Goal: Task Accomplishment & Management: Manage account settings

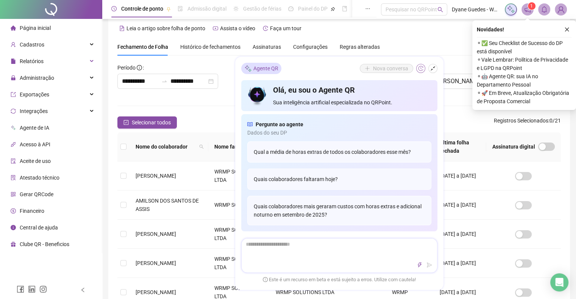
scroll to position [5, 0]
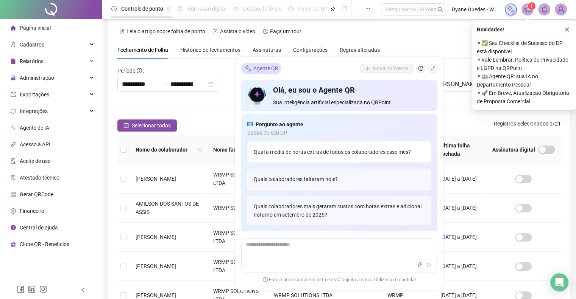
click at [326, 151] on div "Qual a média de horas extras de todos os colaboradores esse mês?" at bounding box center [339, 152] width 184 height 21
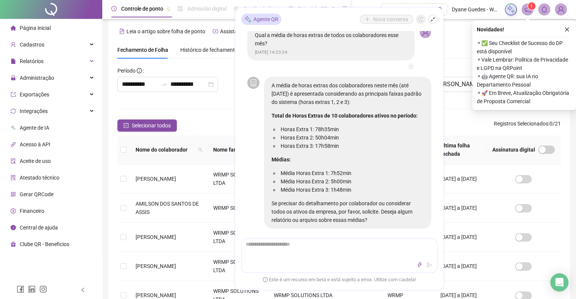
scroll to position [13, 0]
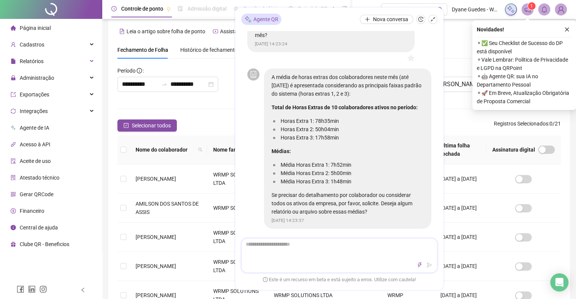
click at [302, 260] on div at bounding box center [339, 256] width 196 height 35
type textarea "*"
type textarea "**"
type textarea "***"
type textarea "****"
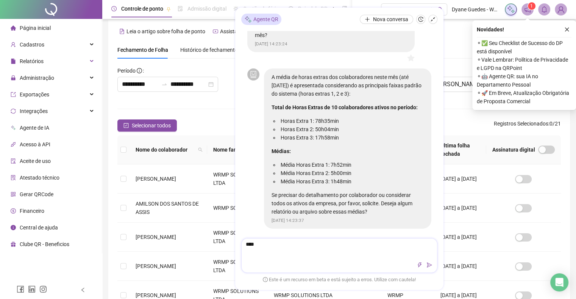
type textarea "*****"
type textarea "*******"
type textarea "********"
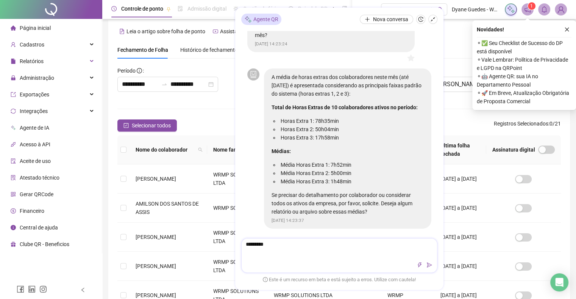
type textarea "**********"
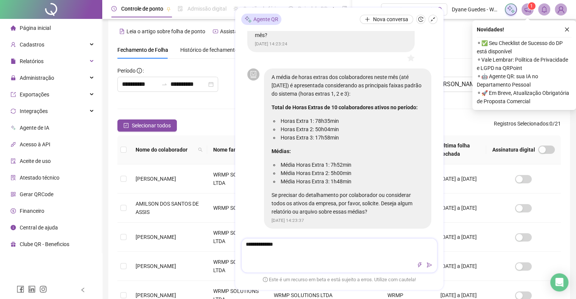
type textarea "**********"
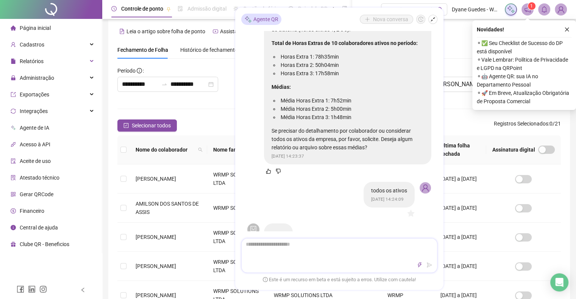
scroll to position [98, 0]
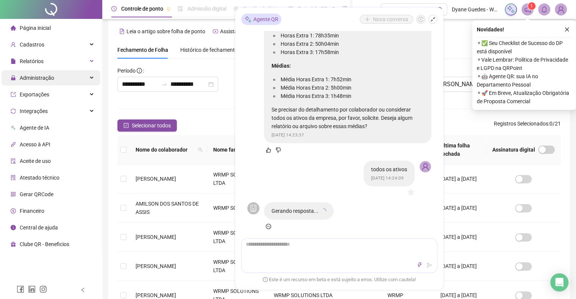
click at [45, 82] on span "Administração" at bounding box center [33, 77] width 44 height 15
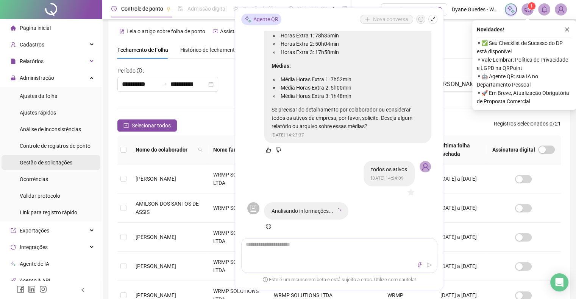
click at [47, 162] on span "Gestão de solicitações" at bounding box center [46, 163] width 53 height 6
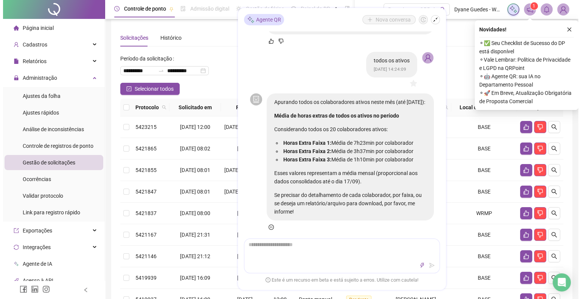
scroll to position [217, 0]
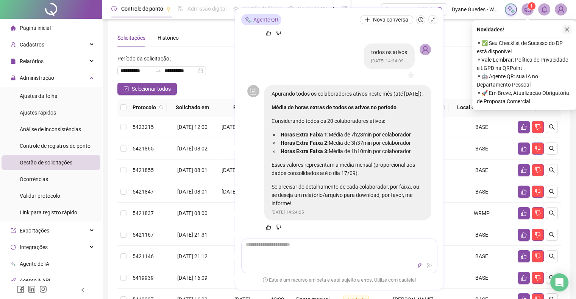
click at [564, 28] on icon "close" at bounding box center [566, 29] width 5 height 5
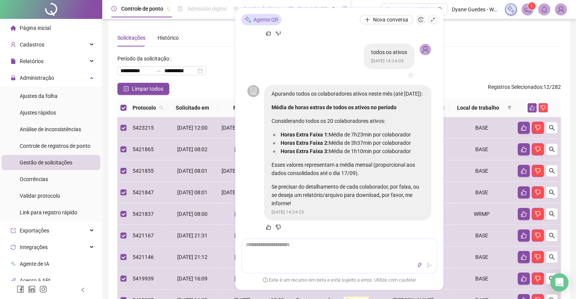
click at [460, 32] on div "Solicitações Histórico" at bounding box center [338, 37] width 443 height 17
click at [322, 12] on div "Agente QR Nova conversa Qual a média de horas extras de todos os colaboradores …" at bounding box center [339, 149] width 208 height 282
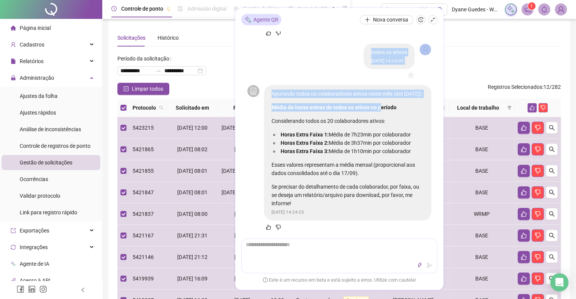
drag, startPoint x: 339, startPoint y: 20, endPoint x: 383, endPoint y: 115, distance: 104.1
click at [383, 115] on div "Agente QR Nova conversa Qual a média de horas extras de todos os colaboradores …" at bounding box center [339, 149] width 208 height 282
click at [430, 21] on icon "shrink" at bounding box center [432, 19] width 5 height 5
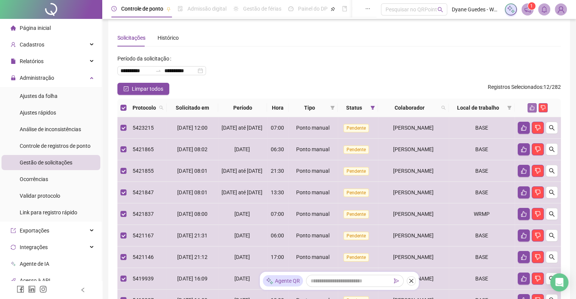
click at [528, 107] on button "button" at bounding box center [531, 107] width 9 height 9
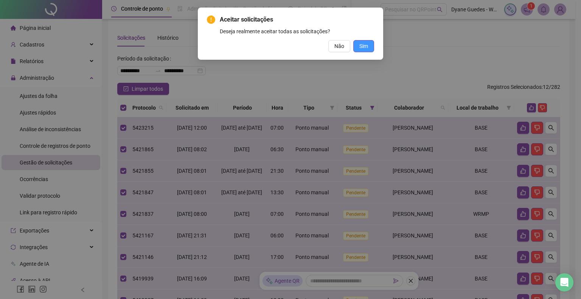
click at [363, 47] on span "Sim" at bounding box center [364, 46] width 9 height 8
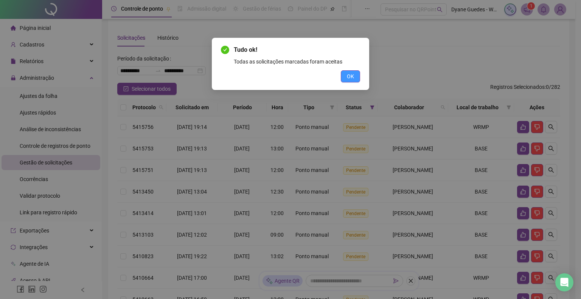
click at [350, 75] on span "OK" at bounding box center [350, 76] width 7 height 8
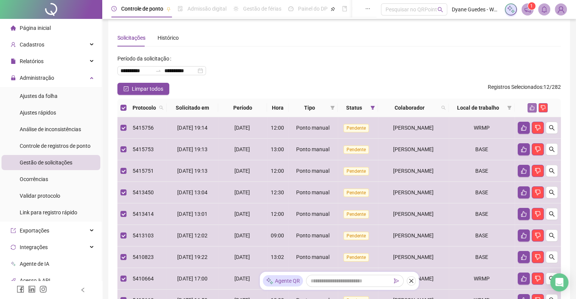
click at [530, 106] on icon "like" at bounding box center [531, 107] width 5 height 5
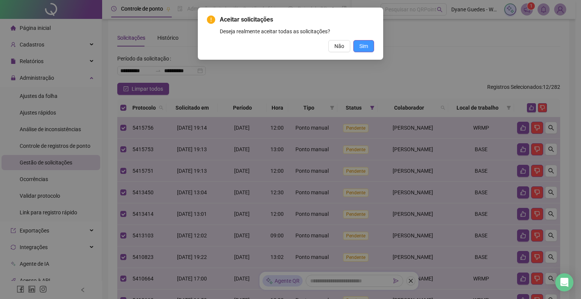
click at [363, 43] on span "Sim" at bounding box center [364, 46] width 9 height 8
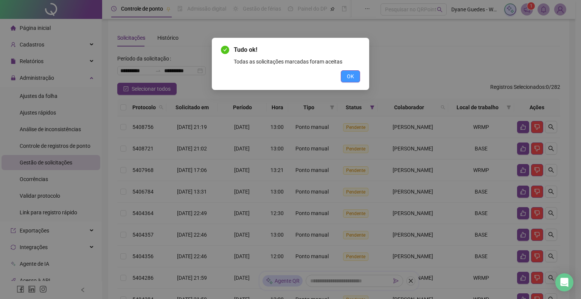
click at [351, 75] on span "OK" at bounding box center [350, 76] width 7 height 8
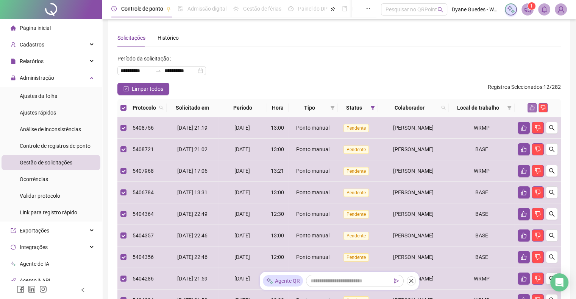
click at [533, 109] on icon "like" at bounding box center [532, 108] width 5 height 5
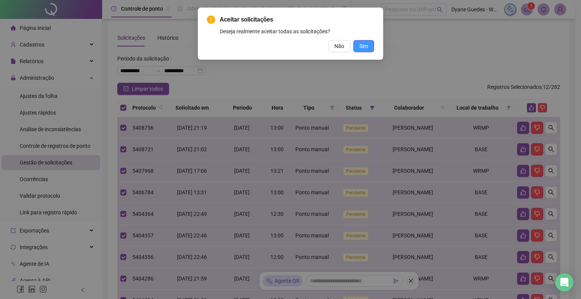
click at [361, 46] on span "Sim" at bounding box center [364, 46] width 9 height 8
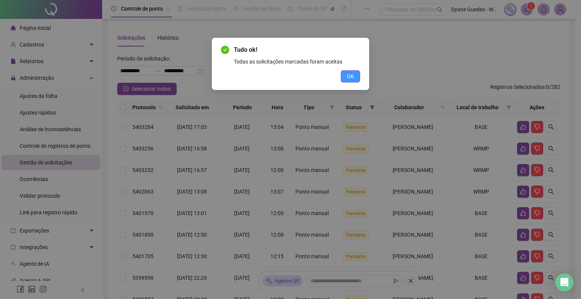
click at [351, 75] on span "OK" at bounding box center [350, 76] width 7 height 8
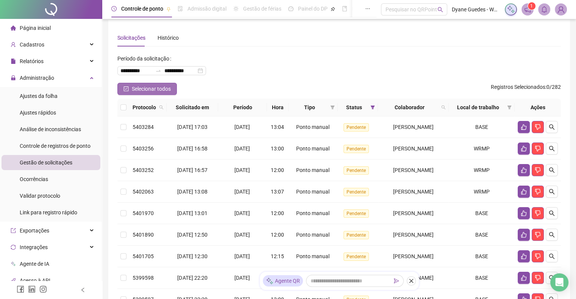
click at [162, 88] on span "Selecionar todos" at bounding box center [151, 89] width 39 height 8
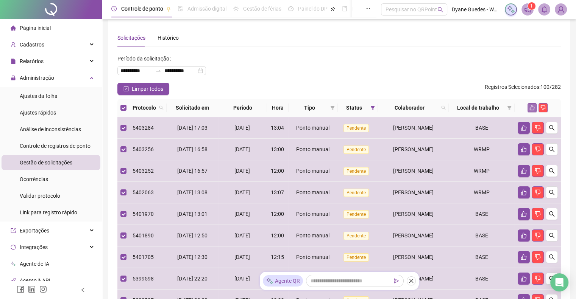
click at [528, 107] on button "button" at bounding box center [531, 107] width 9 height 9
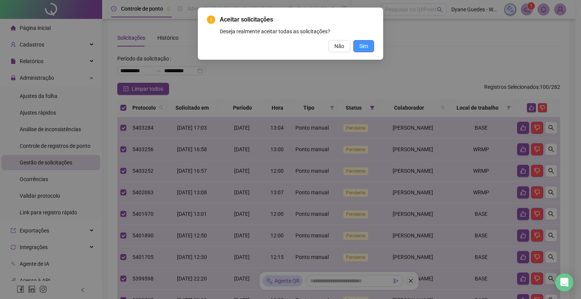
click at [367, 44] on span "Sim" at bounding box center [364, 46] width 9 height 8
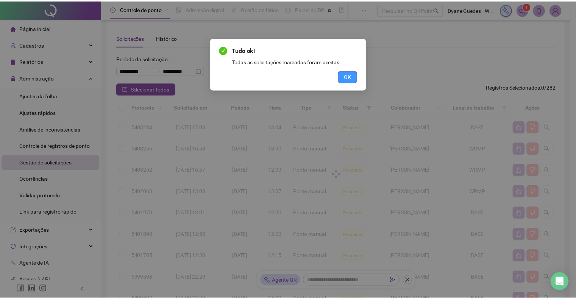
scroll to position [0, 0]
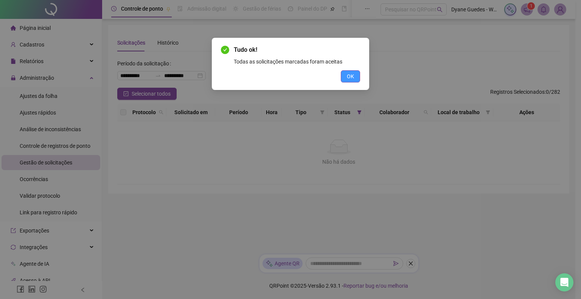
click at [350, 80] on span "OK" at bounding box center [350, 76] width 7 height 8
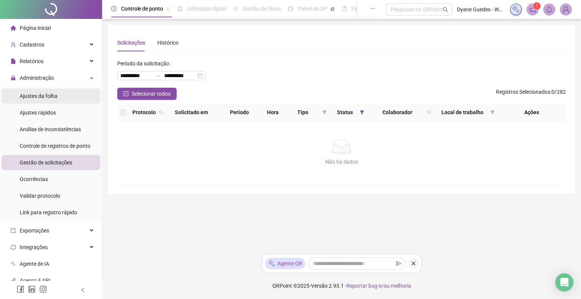
click at [55, 97] on span "Ajustes da folha" at bounding box center [39, 96] width 38 height 6
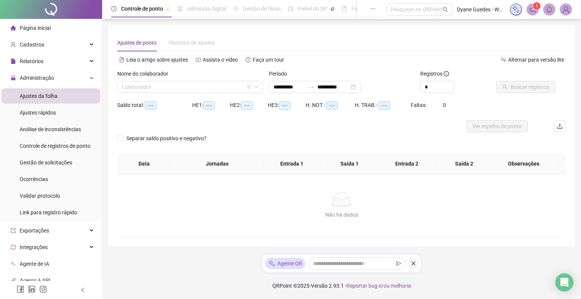
type input "**********"
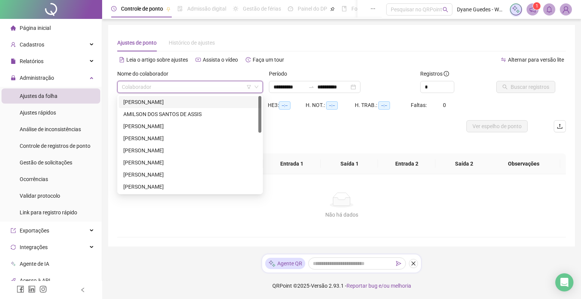
click at [168, 88] on input "search" at bounding box center [187, 86] width 130 height 11
click at [182, 101] on div "[PERSON_NAME]" at bounding box center [190, 102] width 134 height 8
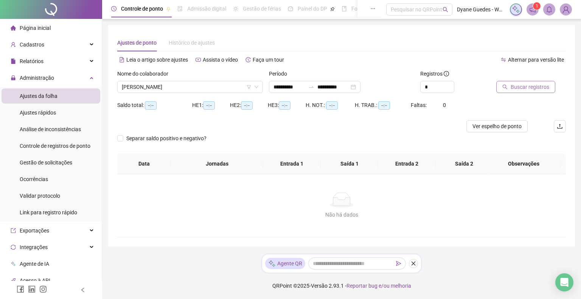
click at [528, 85] on span "Buscar registros" at bounding box center [530, 87] width 39 height 8
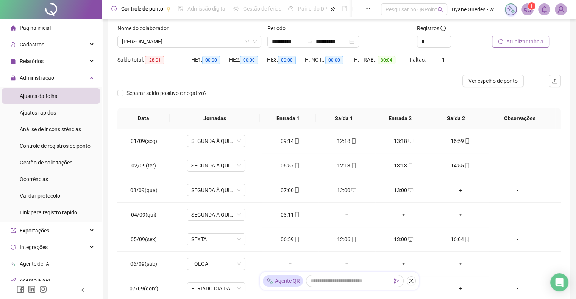
scroll to position [50, 0]
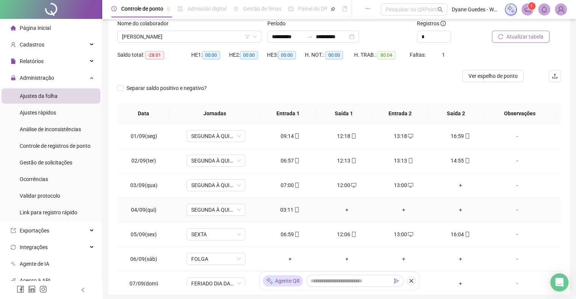
click at [282, 209] on div "03:11" at bounding box center [290, 210] width 45 height 8
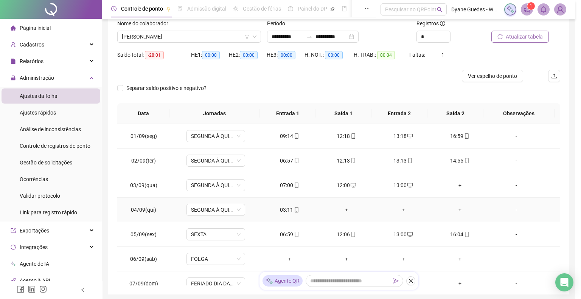
type input "**********"
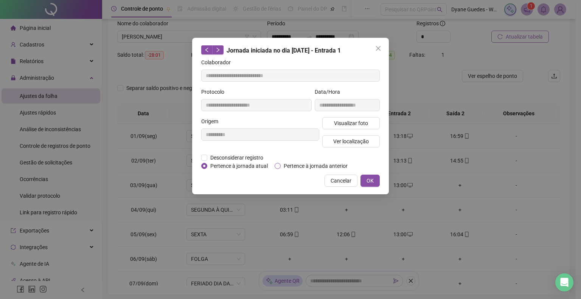
click at [307, 168] on span "Pertence à jornada anterior" at bounding box center [316, 166] width 70 height 8
click at [376, 177] on button "OK" at bounding box center [370, 181] width 19 height 12
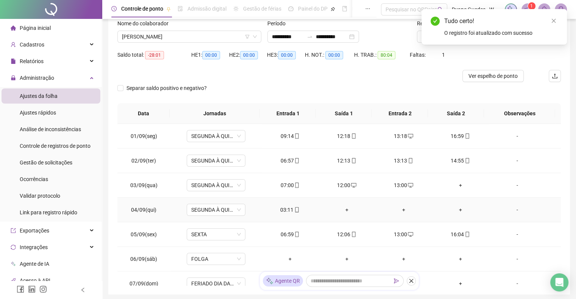
click at [510, 206] on div "-" at bounding box center [516, 210] width 45 height 8
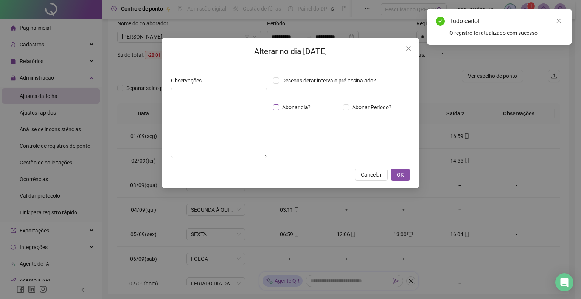
click at [302, 109] on span "Abonar dia?" at bounding box center [296, 107] width 34 height 8
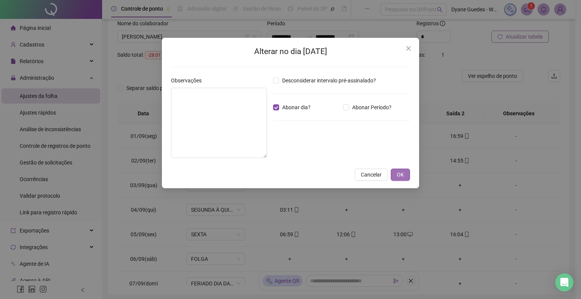
click at [399, 169] on button "OK" at bounding box center [400, 175] width 19 height 12
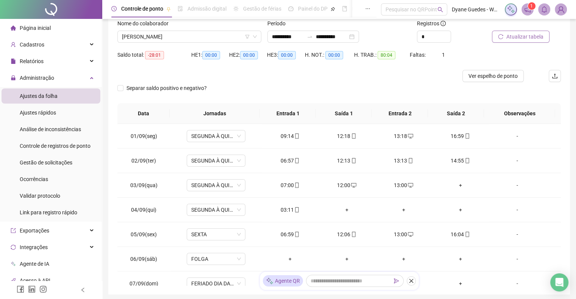
click at [514, 31] on button "Atualizar tabela" at bounding box center [521, 37] width 58 height 12
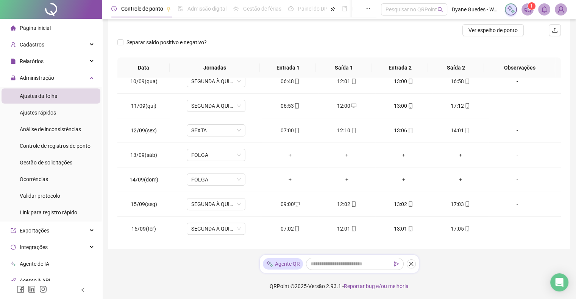
scroll to position [0, 0]
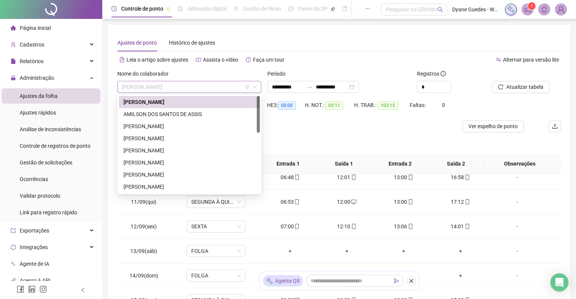
click at [237, 90] on span "[PERSON_NAME]" at bounding box center [189, 86] width 135 height 11
click at [206, 115] on div "AMILSON DOS SANTOS DE ASSIS" at bounding box center [189, 114] width 132 height 8
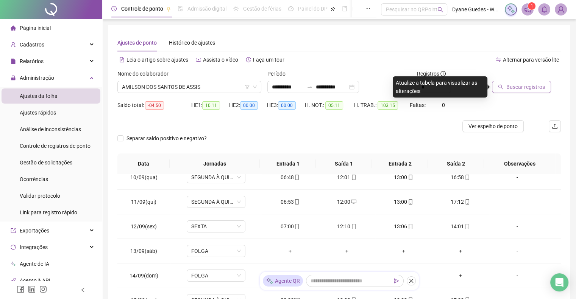
click at [524, 86] on span "Buscar registros" at bounding box center [525, 87] width 39 height 8
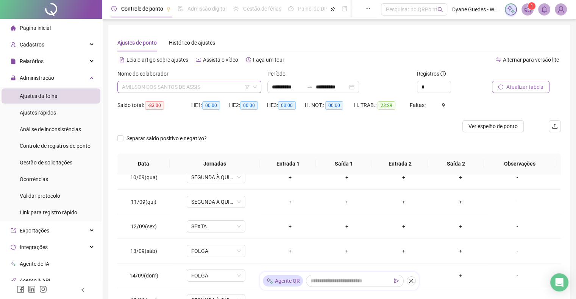
click at [179, 85] on span "AMILSON DOS SANTOS DE ASSIS" at bounding box center [189, 86] width 135 height 11
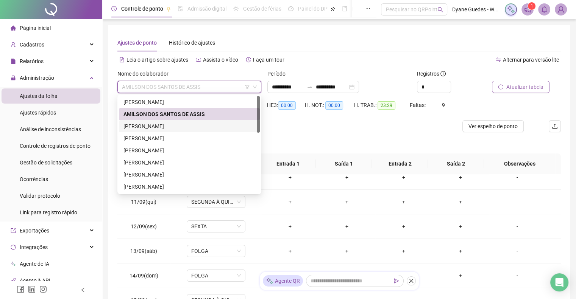
click at [162, 124] on div "[PERSON_NAME]" at bounding box center [189, 126] width 132 height 8
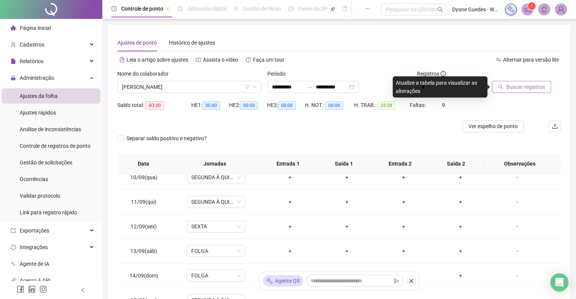
click at [517, 89] on span "Buscar registros" at bounding box center [525, 87] width 39 height 8
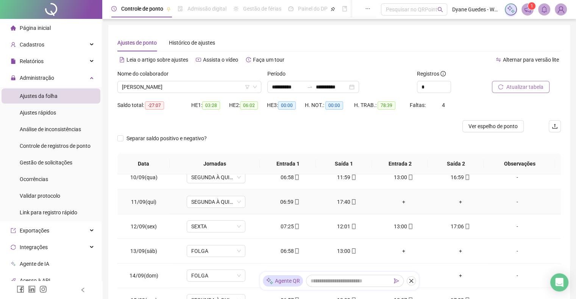
click at [396, 199] on div "+" at bounding box center [403, 202] width 45 height 8
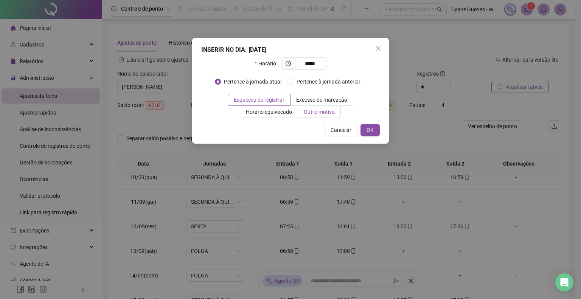
type input "*****"
click at [329, 112] on span "Outro motivo" at bounding box center [319, 112] width 31 height 6
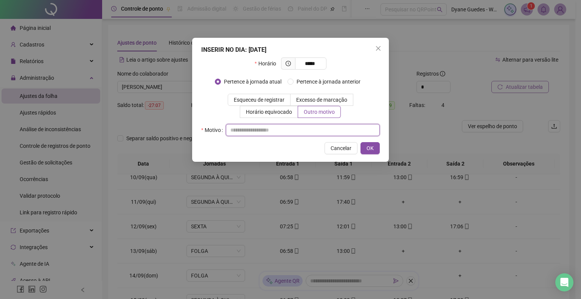
click at [263, 128] on input "text" at bounding box center [303, 130] width 154 height 12
click at [374, 146] on button "OK" at bounding box center [370, 148] width 19 height 12
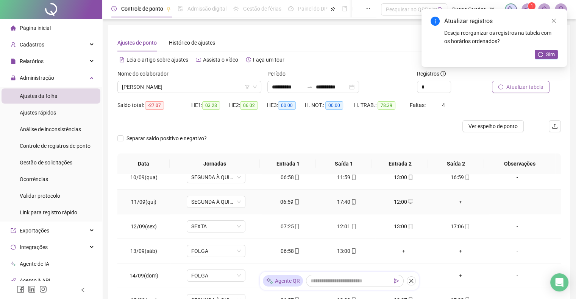
click at [456, 202] on div "+" at bounding box center [460, 202] width 45 height 8
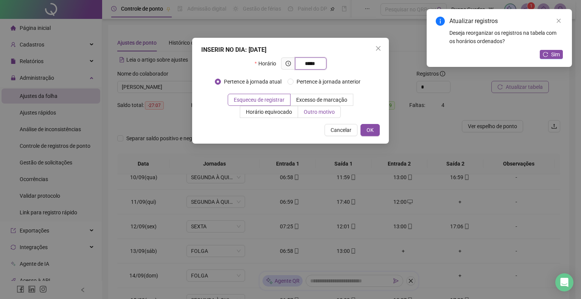
type input "*****"
click at [321, 109] on span "Outro motivo" at bounding box center [319, 112] width 31 height 6
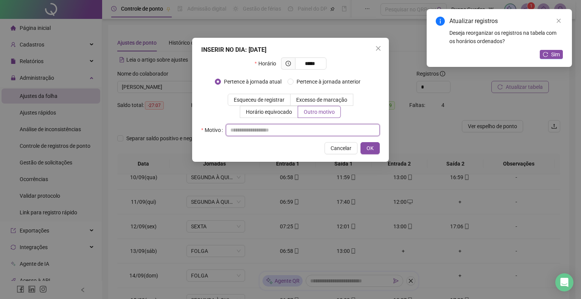
click at [256, 127] on input "text" at bounding box center [303, 130] width 154 height 12
click at [378, 146] on button "OK" at bounding box center [370, 148] width 19 height 12
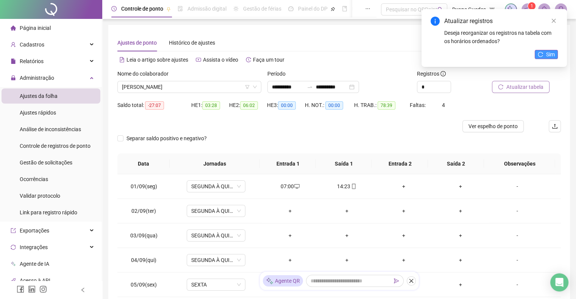
click at [551, 52] on span "Sim" at bounding box center [550, 54] width 9 height 8
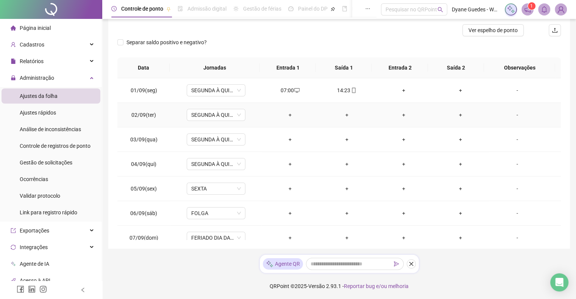
click at [514, 115] on div "-" at bounding box center [516, 115] width 45 height 8
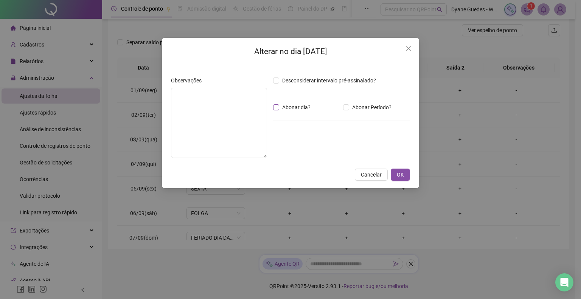
click at [295, 107] on span "Abonar dia?" at bounding box center [296, 107] width 34 height 8
click at [398, 171] on span "OK" at bounding box center [400, 175] width 7 height 8
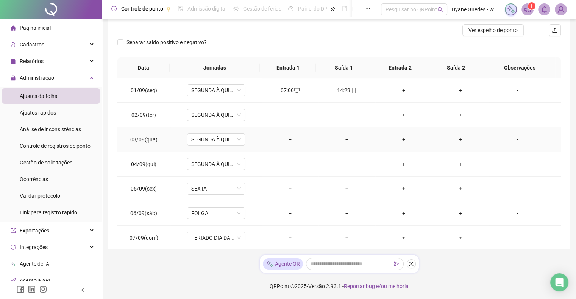
click at [512, 136] on div "-" at bounding box center [516, 140] width 45 height 8
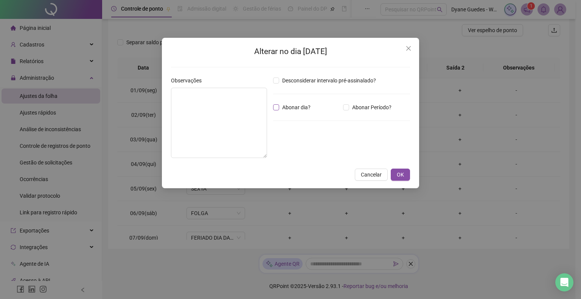
click at [283, 109] on span "Abonar dia?" at bounding box center [296, 107] width 34 height 8
click at [407, 174] on button "OK" at bounding box center [400, 175] width 19 height 12
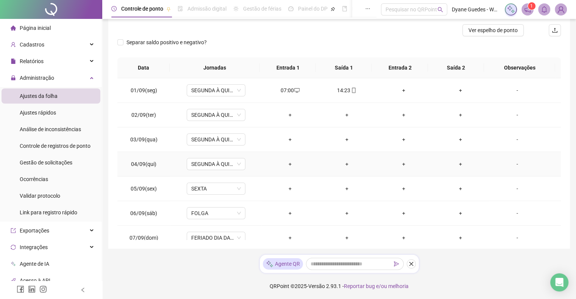
click at [511, 163] on div "-" at bounding box center [516, 164] width 45 height 8
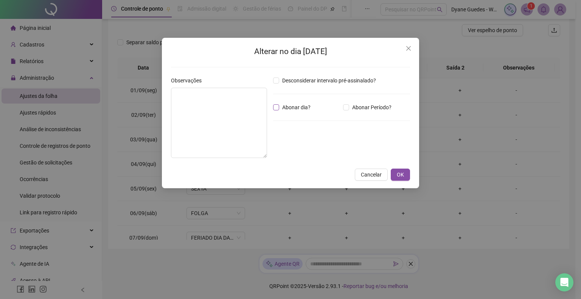
click at [291, 110] on span "Abonar dia?" at bounding box center [296, 107] width 34 height 8
click at [396, 172] on button "OK" at bounding box center [400, 175] width 19 height 12
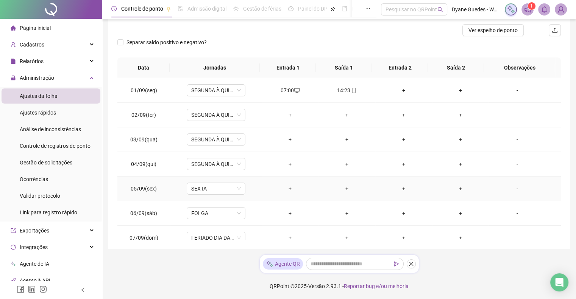
click at [512, 191] on div "-" at bounding box center [516, 189] width 45 height 8
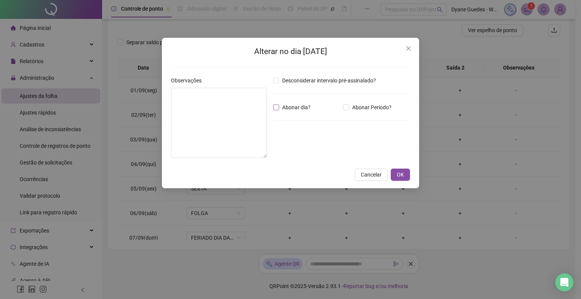
click at [298, 106] on span "Abonar dia?" at bounding box center [296, 107] width 34 height 8
click at [401, 174] on span "OK" at bounding box center [400, 175] width 7 height 8
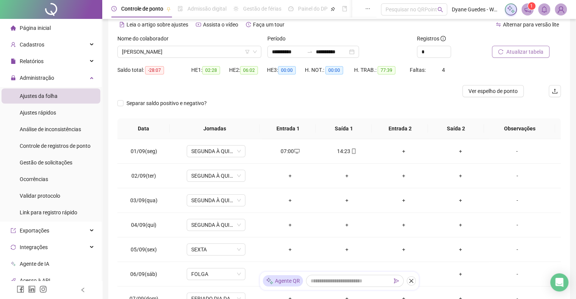
scroll to position [34, 0]
click at [533, 50] on span "Atualizar tabela" at bounding box center [524, 52] width 37 height 8
click at [174, 54] on span "[PERSON_NAME]" at bounding box center [189, 52] width 135 height 11
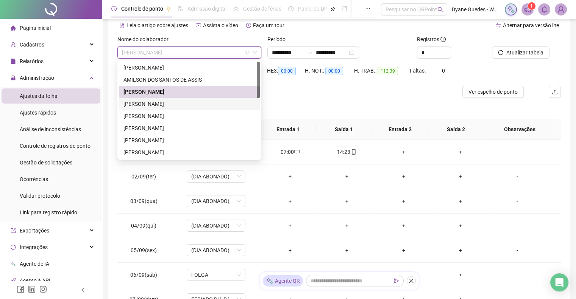
click at [162, 100] on div "[PERSON_NAME]" at bounding box center [189, 104] width 132 height 8
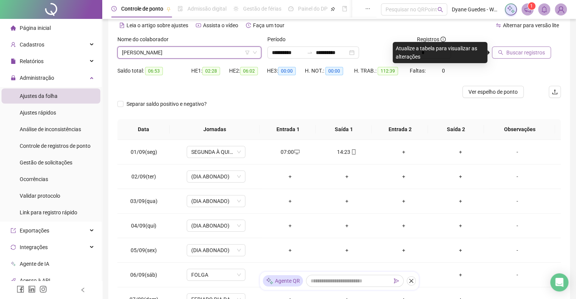
click at [544, 48] on button "Buscar registros" at bounding box center [521, 53] width 59 height 12
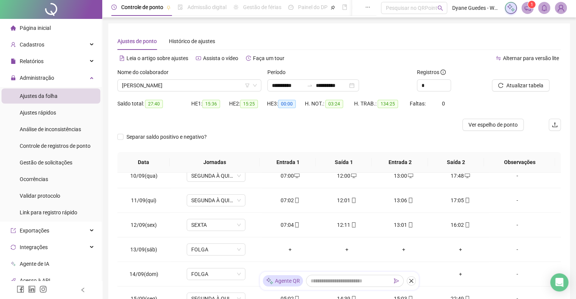
scroll to position [0, 0]
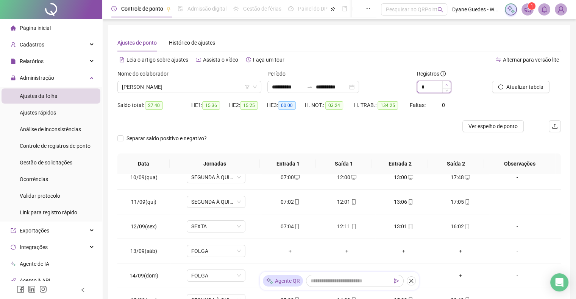
type input "*"
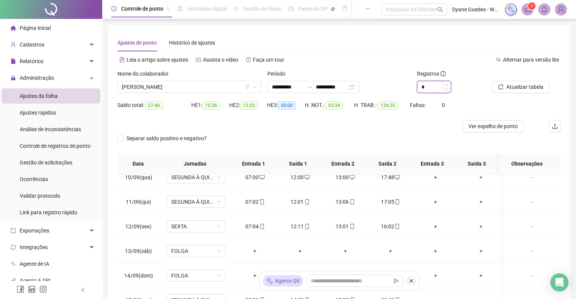
click at [446, 84] on icon "up" at bounding box center [446, 85] width 2 height 2
click at [252, 86] on span "[PERSON_NAME]" at bounding box center [189, 86] width 135 height 11
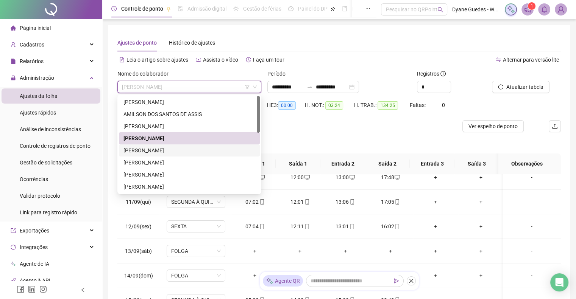
click at [175, 146] on div "[PERSON_NAME]" at bounding box center [189, 151] width 141 height 12
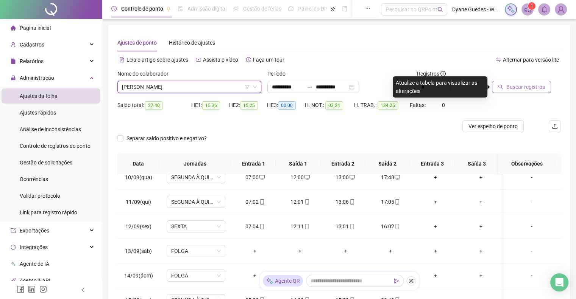
click at [509, 89] on span "Buscar registros" at bounding box center [525, 87] width 39 height 8
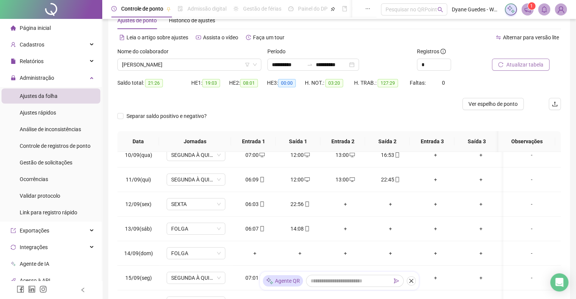
scroll to position [27, 0]
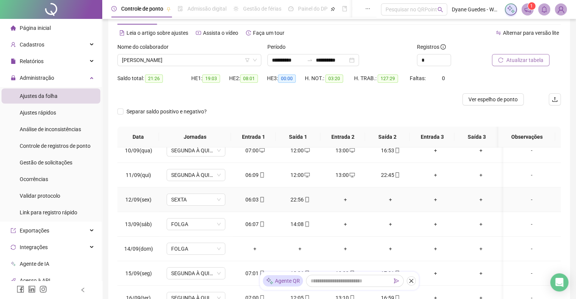
click at [338, 198] on div "+" at bounding box center [345, 200] width 33 height 8
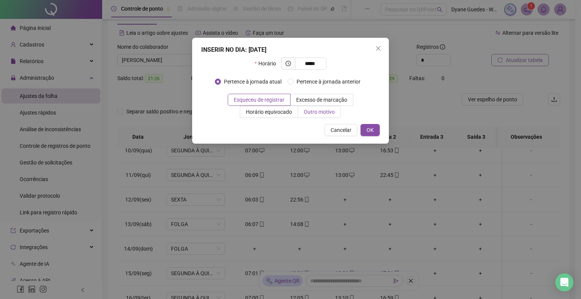
type input "*****"
click at [311, 112] on span "Outro motivo" at bounding box center [319, 112] width 31 height 6
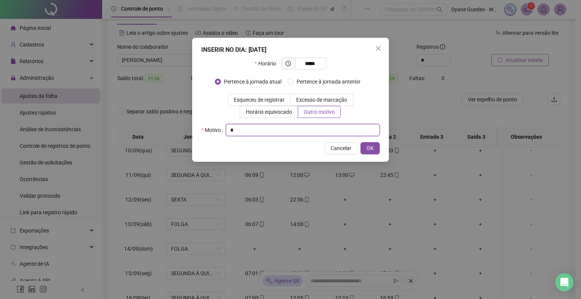
click at [277, 135] on input "text" at bounding box center [303, 130] width 154 height 12
click at [379, 149] on button "OK" at bounding box center [370, 148] width 19 height 12
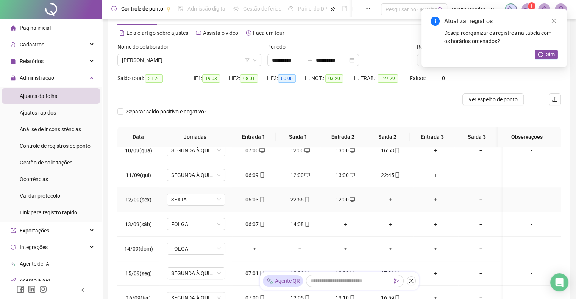
click at [390, 198] on div "+" at bounding box center [390, 200] width 33 height 8
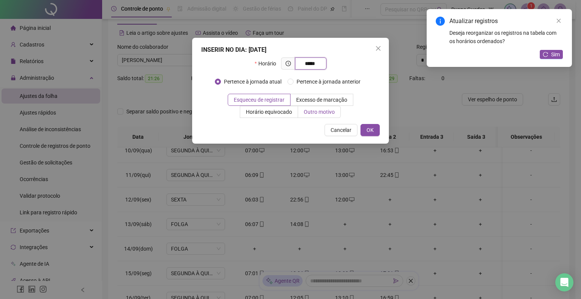
type input "*****"
click at [314, 114] on span "Outro motivo" at bounding box center [319, 112] width 31 height 6
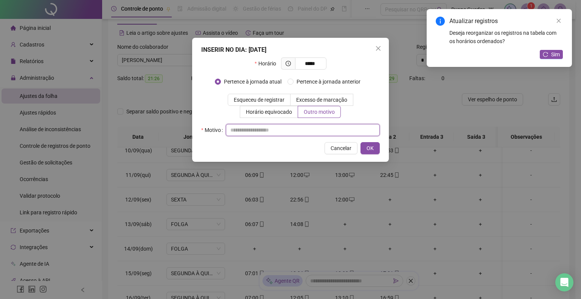
click at [274, 134] on input "text" at bounding box center [303, 130] width 154 height 12
click at [371, 151] on span "OK" at bounding box center [370, 148] width 7 height 8
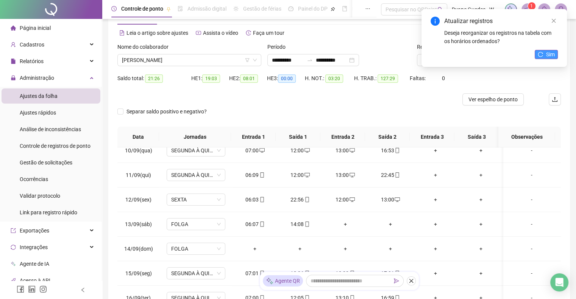
click at [546, 58] on span "Sim" at bounding box center [550, 54] width 9 height 8
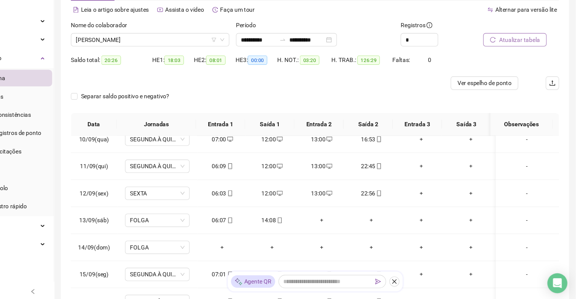
scroll to position [26, 0]
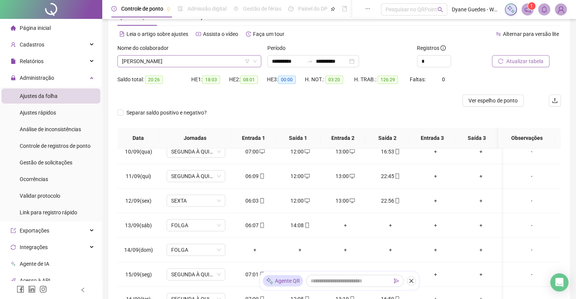
click at [192, 59] on span "[PERSON_NAME]" at bounding box center [189, 61] width 135 height 11
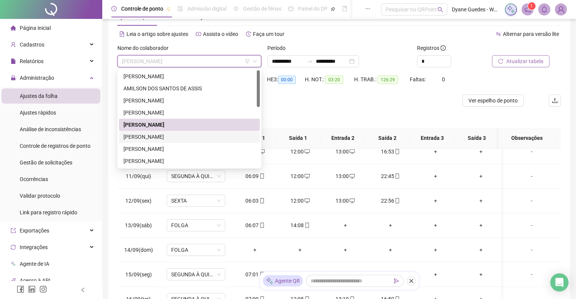
click at [148, 139] on div "[PERSON_NAME]" at bounding box center [189, 137] width 132 height 8
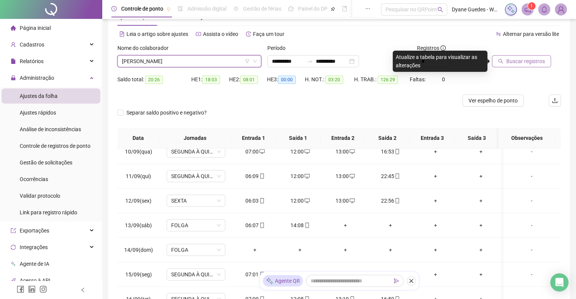
click at [531, 66] on button "Buscar registros" at bounding box center [521, 61] width 59 height 12
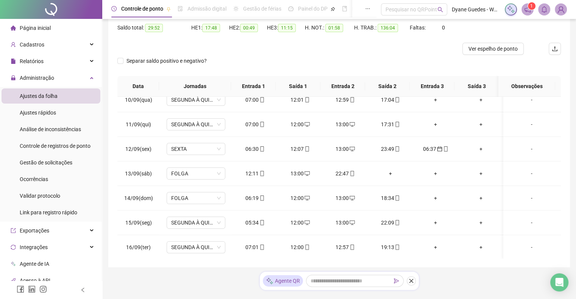
scroll to position [78, 0]
click at [438, 149] on icon "calendar" at bounding box center [439, 148] width 5 height 5
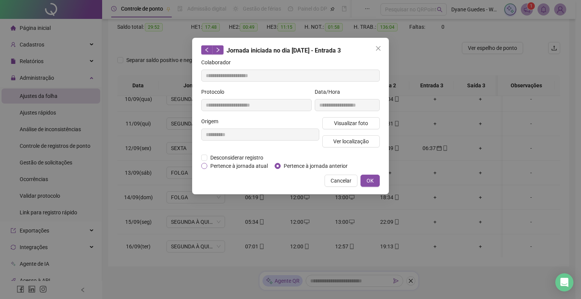
click at [252, 165] on span "Pertence à jornada atual" at bounding box center [239, 166] width 64 height 8
click at [369, 182] on span "OK" at bounding box center [370, 181] width 7 height 8
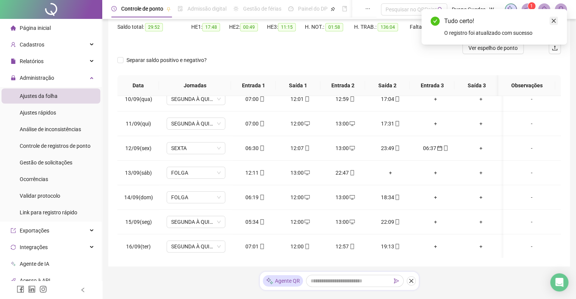
click at [556, 20] on link "Close" at bounding box center [553, 21] width 8 height 8
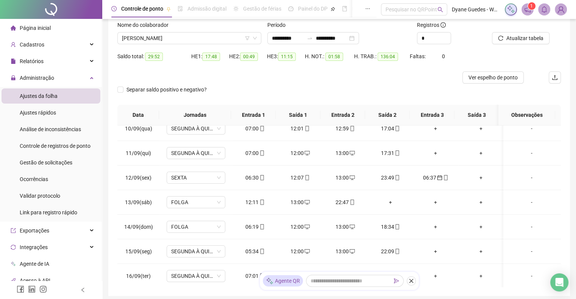
scroll to position [44, 0]
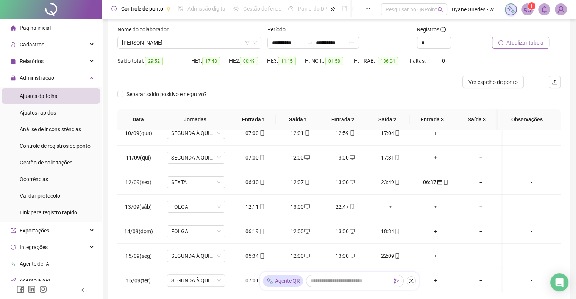
click at [531, 44] on span "Atualizar tabela" at bounding box center [524, 43] width 37 height 8
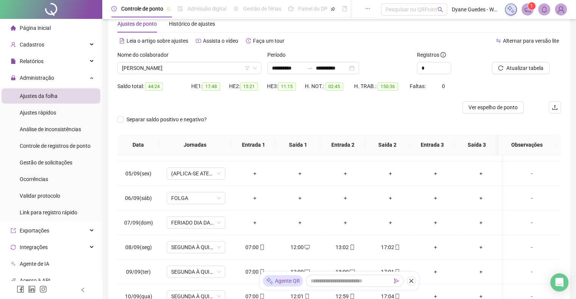
scroll to position [8, 0]
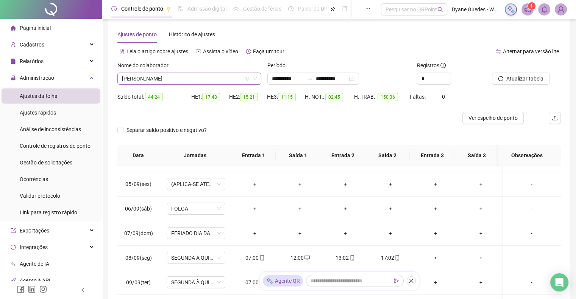
click at [227, 78] on span "[PERSON_NAME]" at bounding box center [189, 78] width 135 height 11
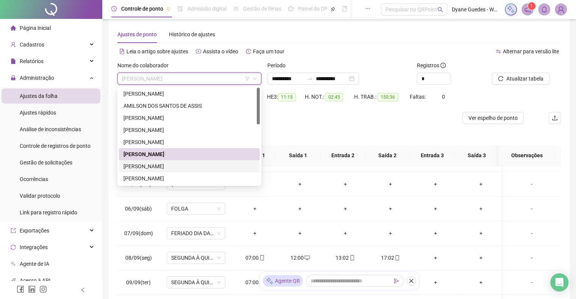
click at [179, 167] on div "[PERSON_NAME]" at bounding box center [189, 166] width 132 height 8
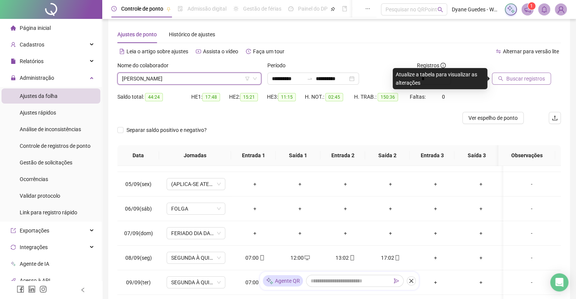
click at [519, 77] on span "Buscar registros" at bounding box center [525, 79] width 39 height 8
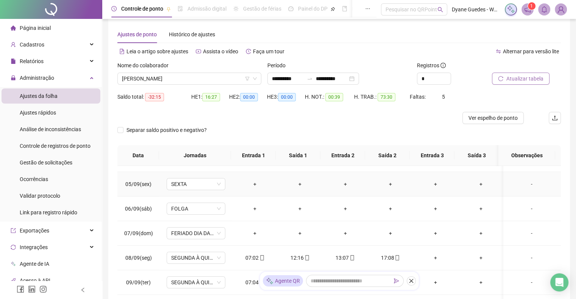
click at [527, 185] on div "-" at bounding box center [531, 184] width 45 height 8
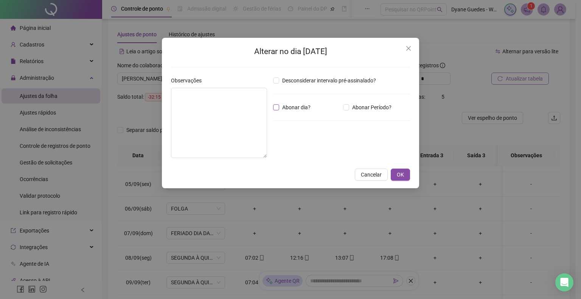
click at [301, 110] on span "Abonar dia?" at bounding box center [296, 107] width 34 height 8
click at [392, 174] on button "OK" at bounding box center [400, 175] width 19 height 12
click at [399, 174] on span "OK" at bounding box center [400, 175] width 7 height 8
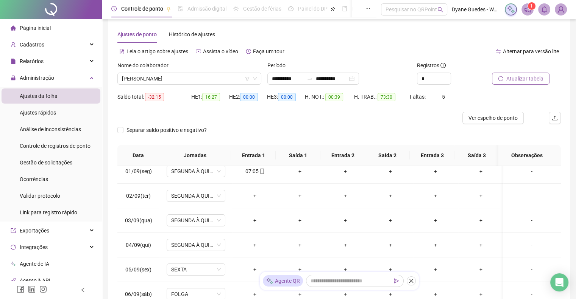
scroll to position [0, 0]
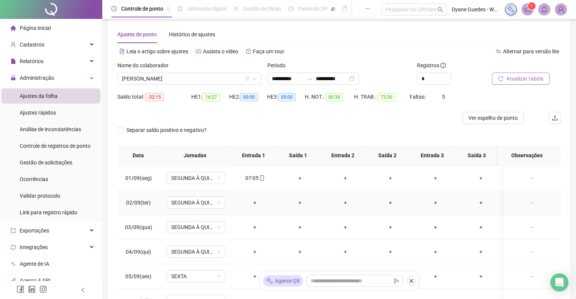
click at [525, 199] on div "-" at bounding box center [531, 203] width 45 height 8
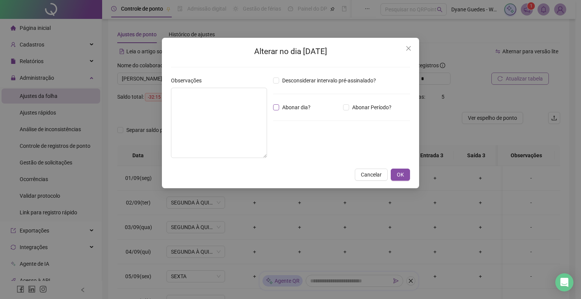
click at [293, 109] on span "Abonar dia?" at bounding box center [296, 107] width 34 height 8
click at [402, 174] on span "OK" at bounding box center [400, 175] width 7 height 8
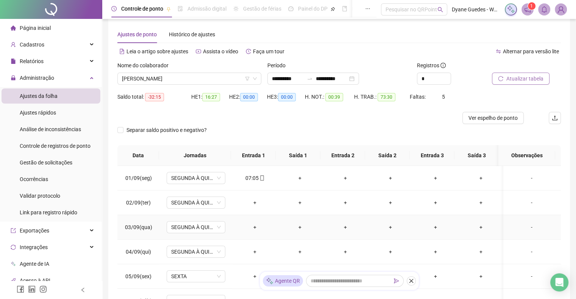
click at [526, 223] on div "-" at bounding box center [531, 227] width 45 height 8
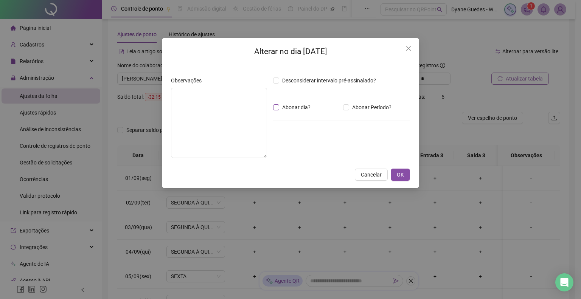
click at [291, 109] on span "Abonar dia?" at bounding box center [296, 107] width 34 height 8
click at [402, 177] on span "OK" at bounding box center [400, 175] width 7 height 8
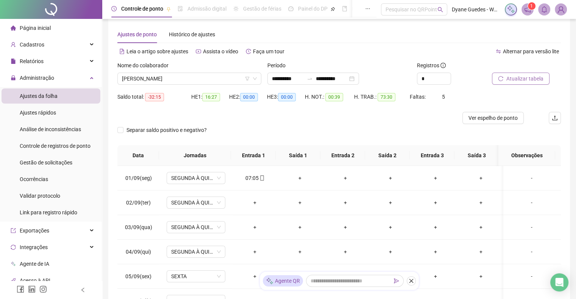
click at [532, 78] on span "Atualizar tabela" at bounding box center [524, 79] width 37 height 8
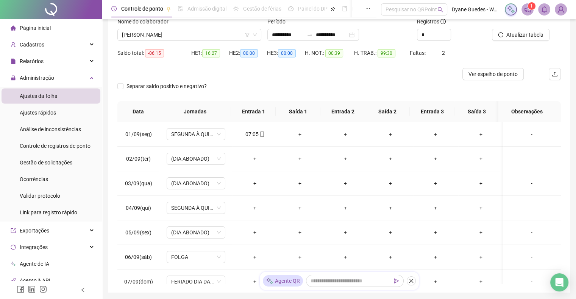
scroll to position [53, 0]
click at [527, 206] on div "-" at bounding box center [531, 208] width 45 height 8
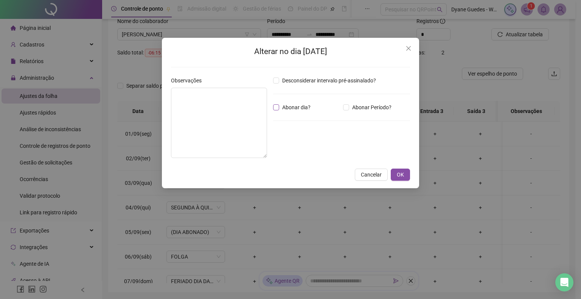
click at [305, 103] on span "Abonar dia?" at bounding box center [296, 107] width 34 height 8
click at [404, 175] on button "OK" at bounding box center [400, 175] width 19 height 12
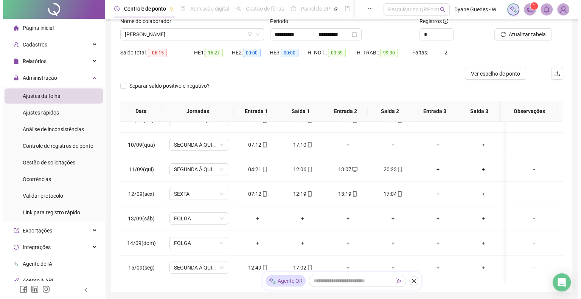
scroll to position [231, 0]
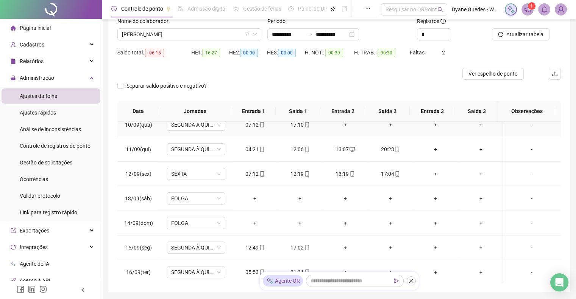
click at [345, 123] on div "+" at bounding box center [345, 125] width 33 height 8
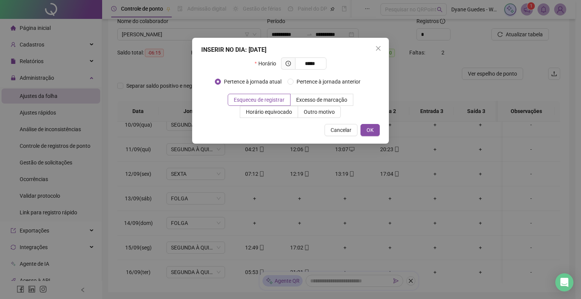
type input "*****"
click at [310, 107] on label "Outro motivo" at bounding box center [319, 112] width 43 height 12
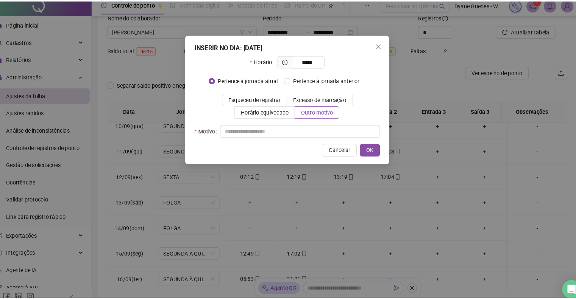
scroll to position [53, 0]
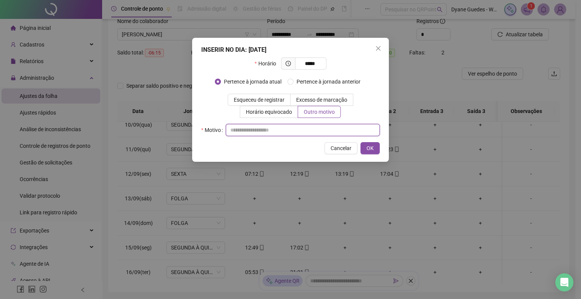
click at [258, 135] on input "text" at bounding box center [303, 130] width 154 height 12
click at [372, 146] on span "OK" at bounding box center [370, 148] width 7 height 8
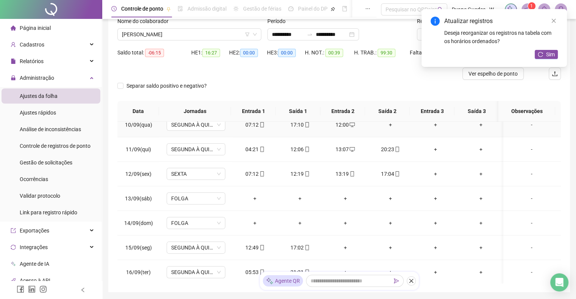
click at [387, 126] on div "+" at bounding box center [390, 125] width 33 height 8
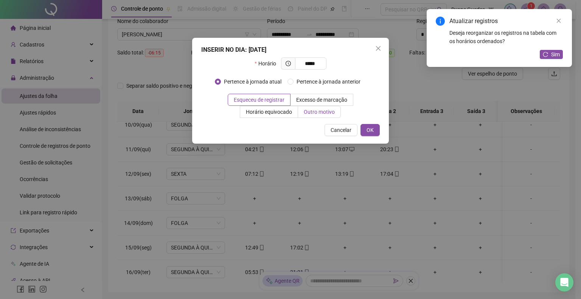
type input "*****"
click at [324, 115] on label "Outro motivo" at bounding box center [319, 112] width 43 height 12
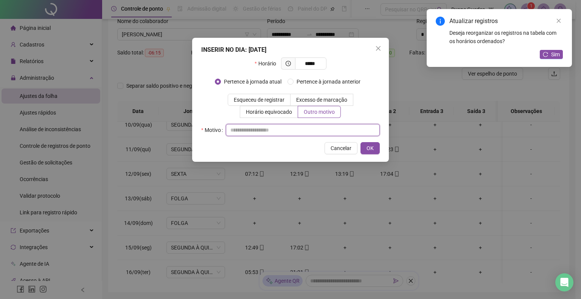
click at [271, 130] on input "text" at bounding box center [303, 130] width 154 height 12
click at [369, 150] on span "OK" at bounding box center [370, 148] width 7 height 8
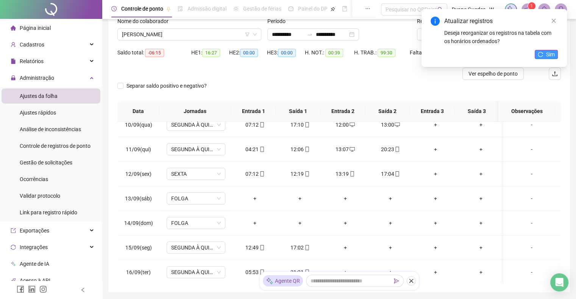
click at [550, 56] on span "Sim" at bounding box center [550, 54] width 9 height 8
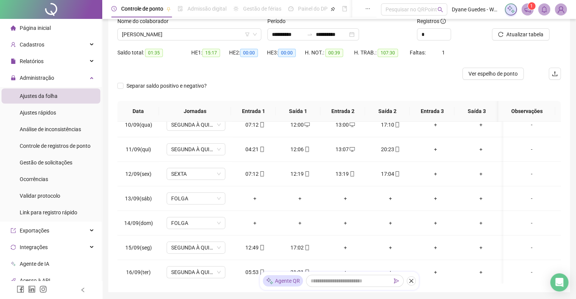
scroll to position [96, 0]
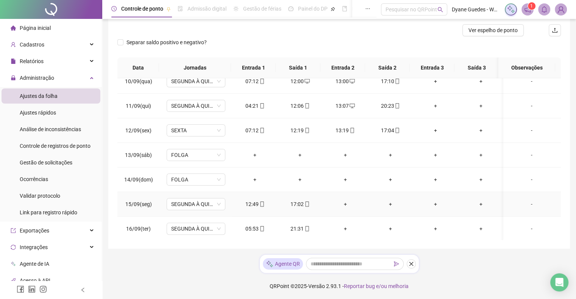
click at [338, 203] on div "+" at bounding box center [345, 204] width 33 height 8
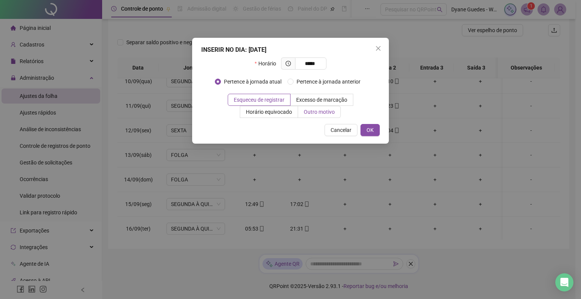
type input "*****"
click at [322, 109] on span "Outro motivo" at bounding box center [319, 112] width 31 height 6
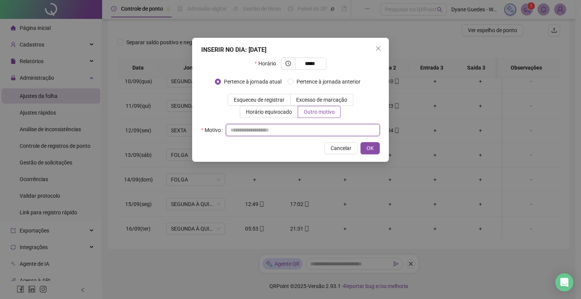
click at [280, 133] on input "text" at bounding box center [303, 130] width 154 height 12
click at [381, 151] on div "INSERIR NO DIA : [DATE] Horário ***** Pertence à jornada atual Pertence à jorna…" at bounding box center [290, 100] width 197 height 124
click at [367, 146] on span "OK" at bounding box center [370, 148] width 7 height 8
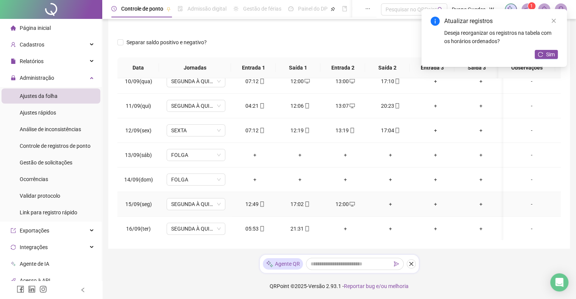
click at [383, 205] on div "+" at bounding box center [390, 204] width 33 height 8
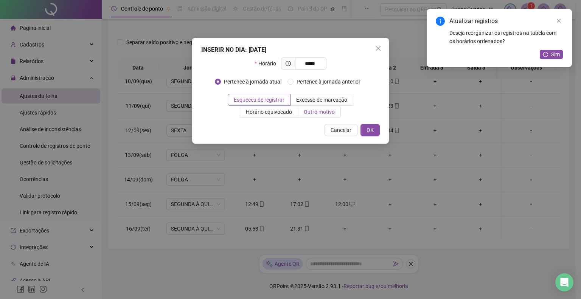
type input "*****"
click at [309, 112] on span "Outro motivo" at bounding box center [319, 112] width 31 height 6
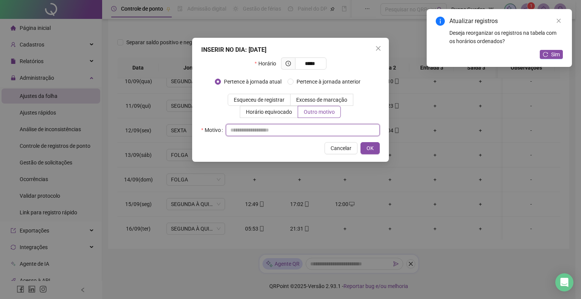
click at [286, 126] on input "text" at bounding box center [303, 130] width 154 height 12
click at [371, 148] on span "OK" at bounding box center [370, 148] width 7 height 8
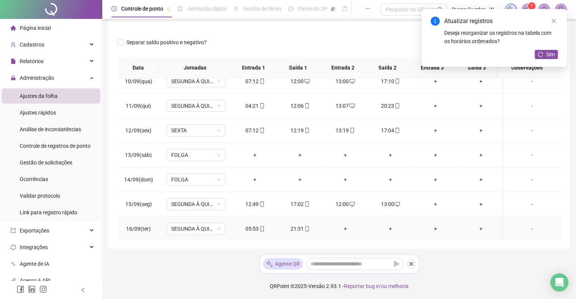
click at [341, 230] on div "+" at bounding box center [345, 229] width 33 height 8
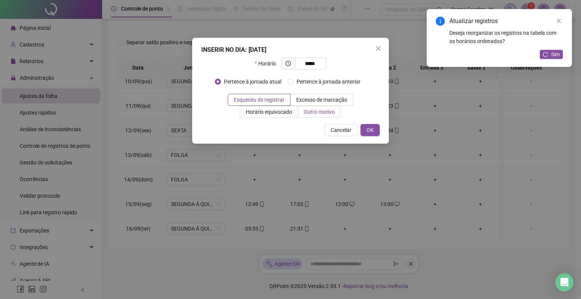
type input "*****"
click at [318, 116] on label "Outro motivo" at bounding box center [319, 112] width 43 height 12
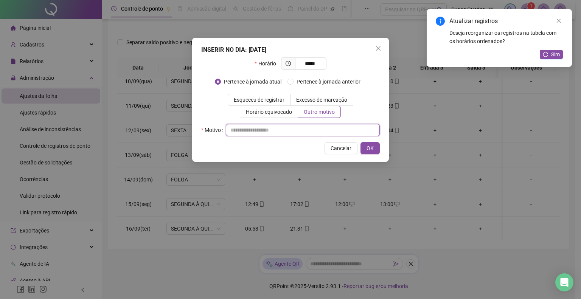
click at [288, 131] on input "text" at bounding box center [303, 130] width 154 height 12
click at [369, 148] on span "OK" at bounding box center [370, 148] width 7 height 8
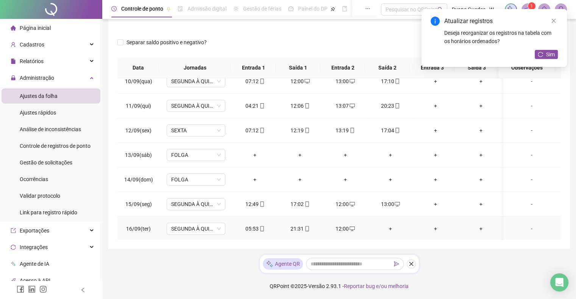
click at [386, 227] on div "+" at bounding box center [390, 229] width 33 height 8
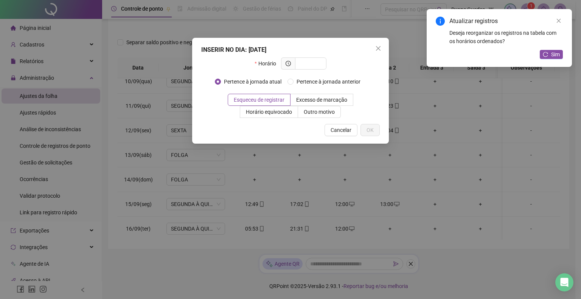
click at [386, 227] on div "INSERIR NO DIA : [DATE] Horário Pertence à jornada atual Pertence à jornada ant…" at bounding box center [290, 149] width 581 height 299
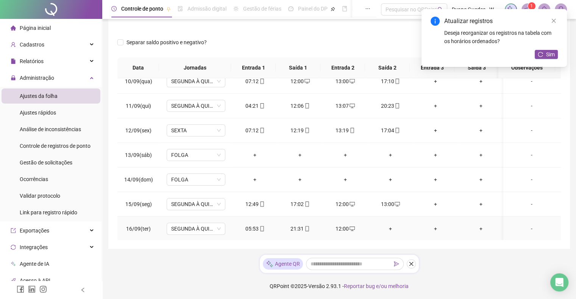
click at [386, 227] on div "+" at bounding box center [390, 229] width 33 height 8
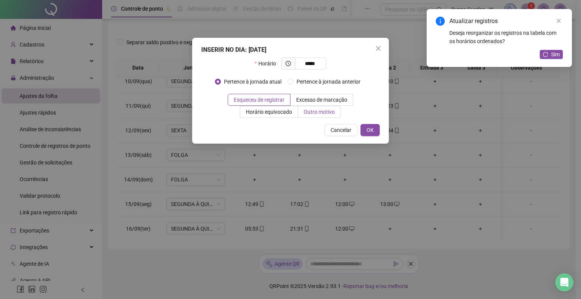
type input "*****"
click at [307, 112] on span "Outro motivo" at bounding box center [319, 112] width 31 height 6
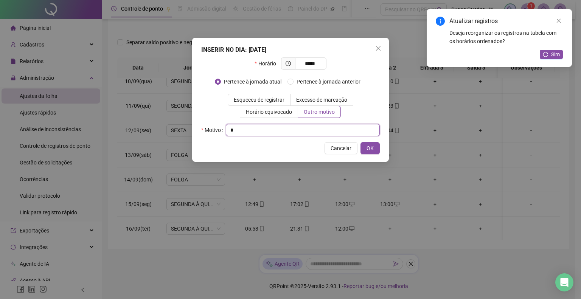
click at [245, 132] on input "text" at bounding box center [303, 130] width 154 height 12
click at [366, 150] on button "OK" at bounding box center [370, 148] width 19 height 12
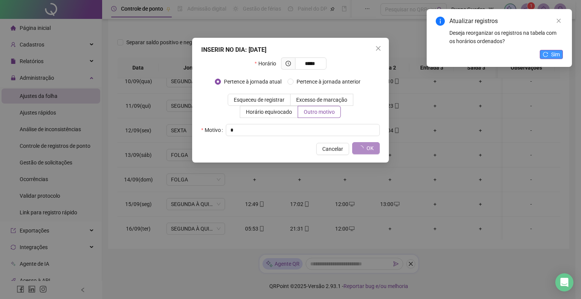
click at [548, 55] on button "Sim" at bounding box center [551, 54] width 23 height 9
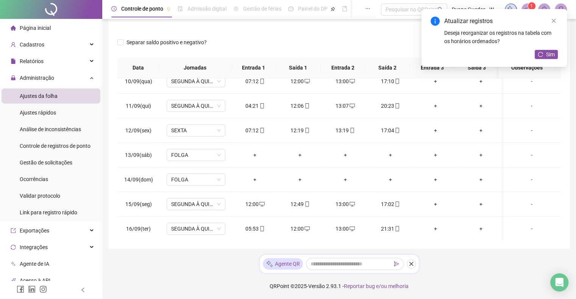
click at [550, 49] on div "Atualizar registros Deseja reorganizar os registros na tabela com os horários o…" at bounding box center [493, 38] width 145 height 58
click at [550, 51] on span "Sim" at bounding box center [550, 54] width 9 height 8
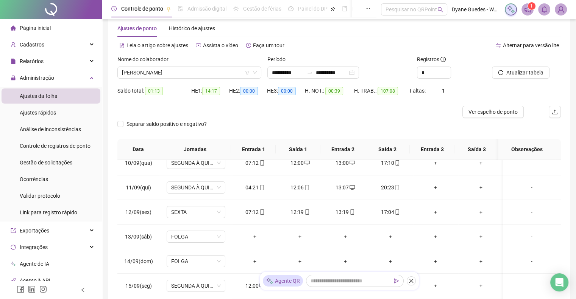
scroll to position [13, 0]
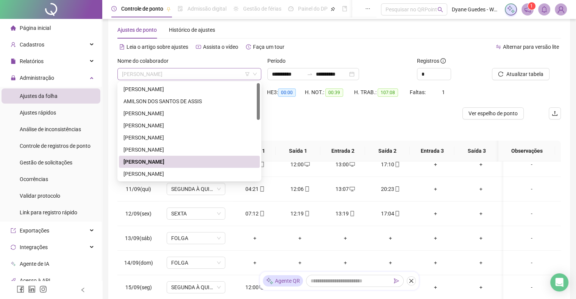
click at [203, 75] on span "[PERSON_NAME]" at bounding box center [189, 74] width 135 height 11
click at [178, 175] on div "[PERSON_NAME]" at bounding box center [189, 174] width 132 height 8
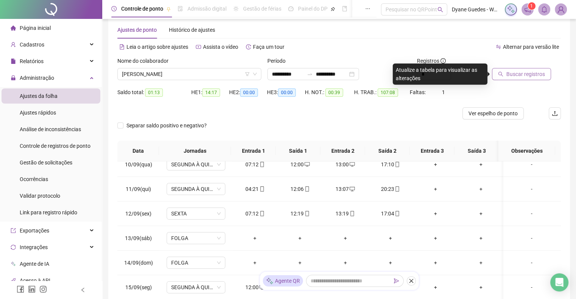
click at [532, 76] on span "Buscar registros" at bounding box center [525, 74] width 39 height 8
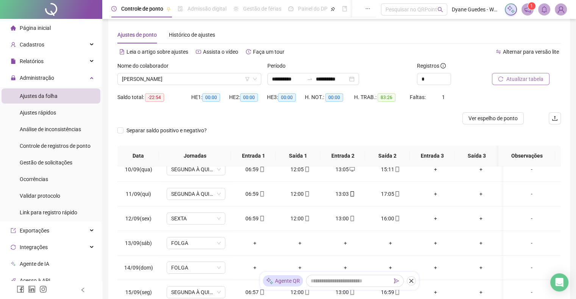
scroll to position [0, 0]
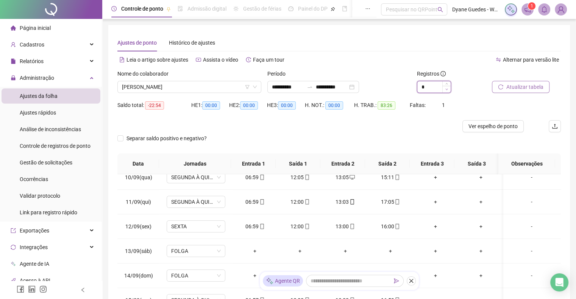
type input "*"
click at [449, 89] on span "Decrease Value" at bounding box center [446, 89] width 8 height 7
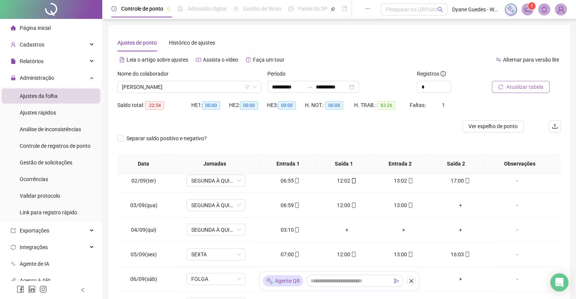
scroll to position [11, 0]
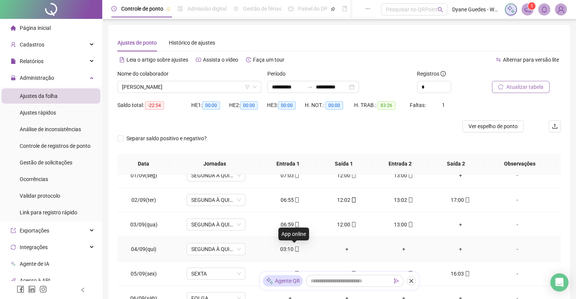
click at [293, 246] on span at bounding box center [296, 249] width 6 height 6
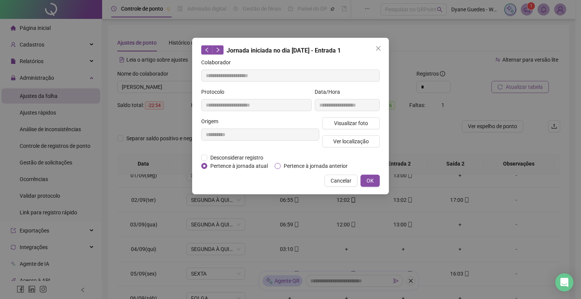
click at [321, 163] on span "Pertence à jornada anterior" at bounding box center [316, 166] width 70 height 8
click at [369, 180] on span "OK" at bounding box center [370, 181] width 7 height 8
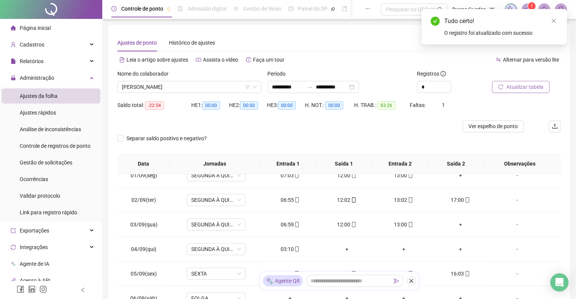
click at [512, 90] on span "Atualizar tabela" at bounding box center [524, 87] width 37 height 8
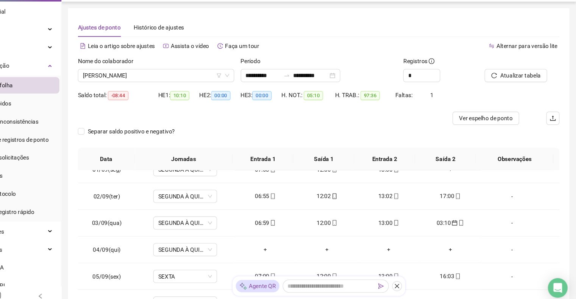
scroll to position [0, 0]
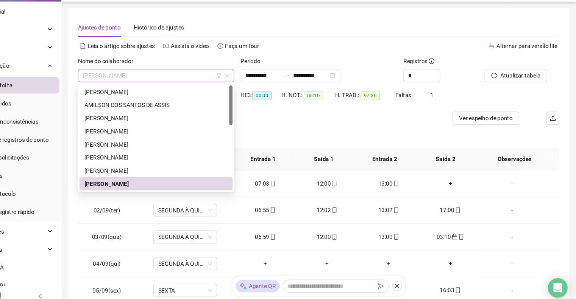
click at [213, 87] on span "[PERSON_NAME]" at bounding box center [189, 86] width 135 height 11
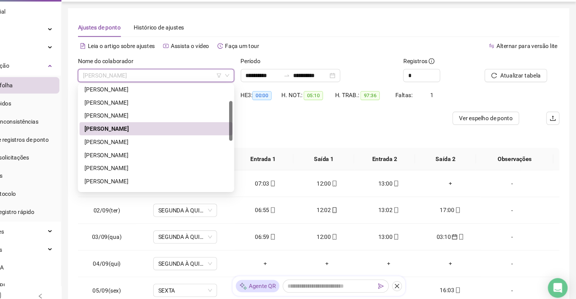
scroll to position [54, 0]
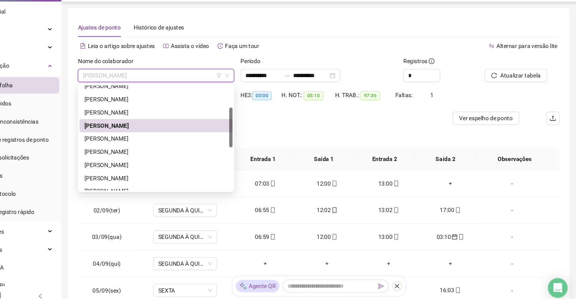
drag, startPoint x: 257, startPoint y: 121, endPoint x: 256, endPoint y: 142, distance: 20.5
click at [256, 142] on div "[PERSON_NAME] [PERSON_NAME] [PERSON_NAME]" at bounding box center [189, 144] width 141 height 97
click at [173, 142] on div "[PERSON_NAME]" at bounding box center [189, 144] width 132 height 8
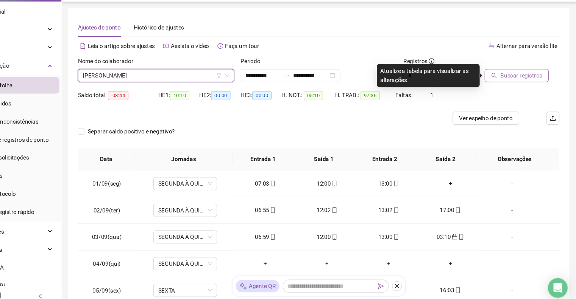
click at [524, 89] on span "Buscar registros" at bounding box center [525, 87] width 39 height 8
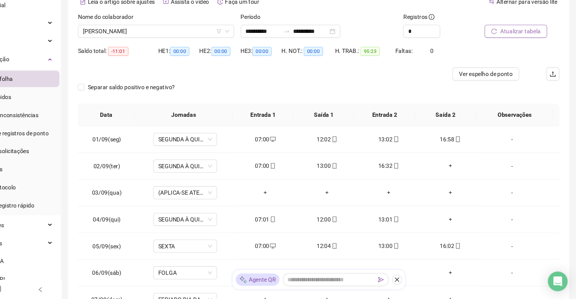
scroll to position [35, 0]
click at [458, 173] on div "+" at bounding box center [460, 176] width 45 height 8
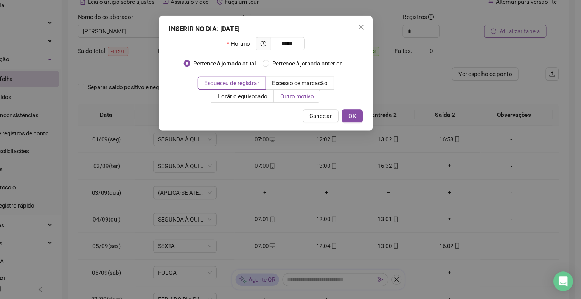
type input "*****"
click at [327, 110] on span "Outro motivo" at bounding box center [319, 112] width 31 height 6
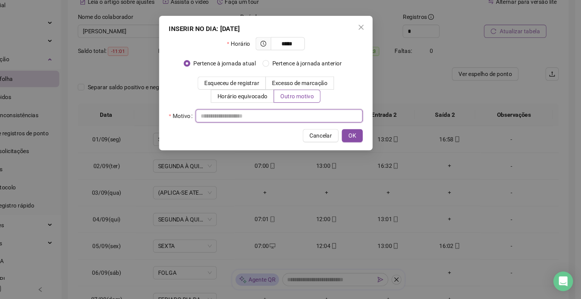
click at [274, 125] on input "text" at bounding box center [303, 130] width 154 height 12
click at [373, 147] on span "OK" at bounding box center [370, 148] width 7 height 8
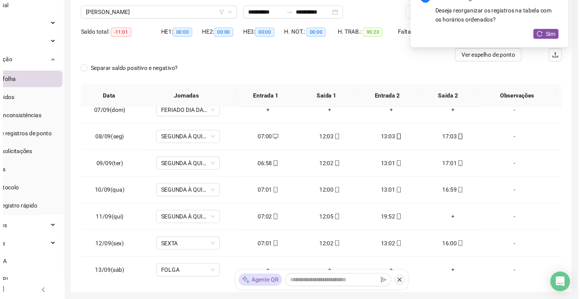
scroll to position [175, 0]
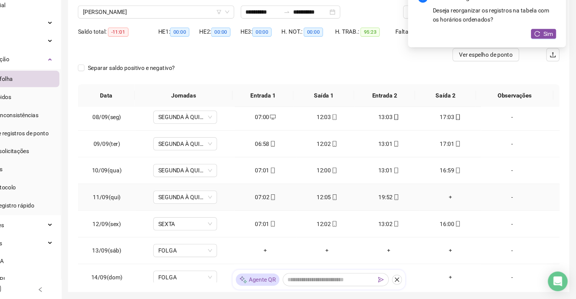
click at [458, 212] on td "+" at bounding box center [460, 205] width 57 height 25
click at [455, 204] on div "+" at bounding box center [460, 205] width 45 height 8
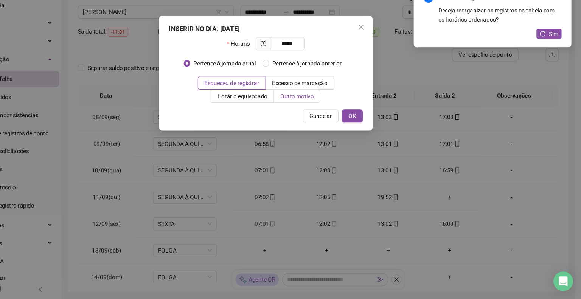
type input "*****"
click at [323, 115] on label "Outro motivo" at bounding box center [319, 112] width 43 height 12
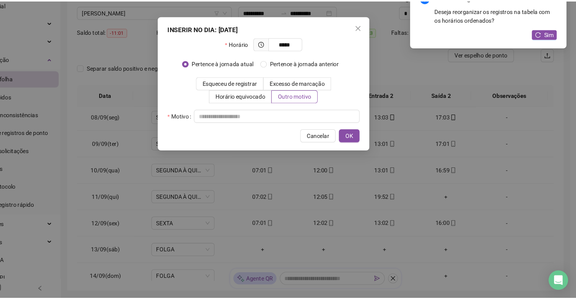
scroll to position [53, 0]
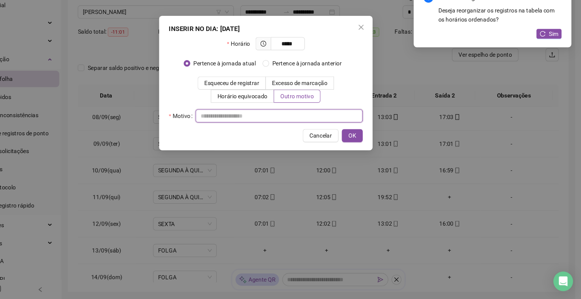
click at [286, 132] on input "text" at bounding box center [303, 130] width 154 height 12
click at [365, 145] on button "OK" at bounding box center [370, 148] width 19 height 12
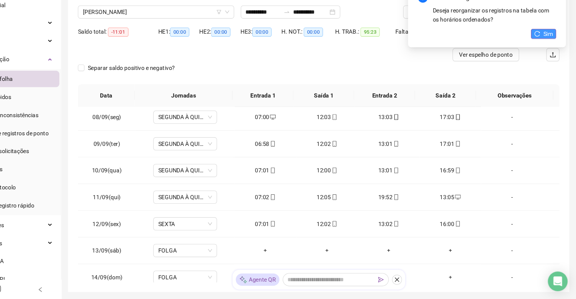
click at [549, 54] on span "Sim" at bounding box center [550, 54] width 9 height 8
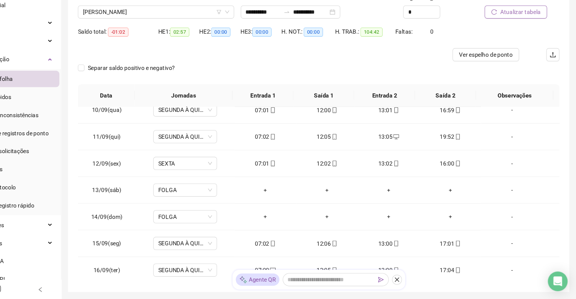
scroll to position [0, 0]
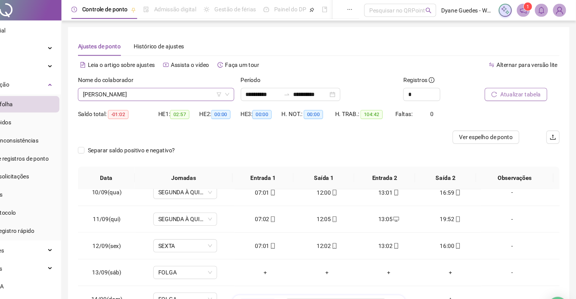
click at [210, 90] on span "[PERSON_NAME]" at bounding box center [189, 86] width 135 height 11
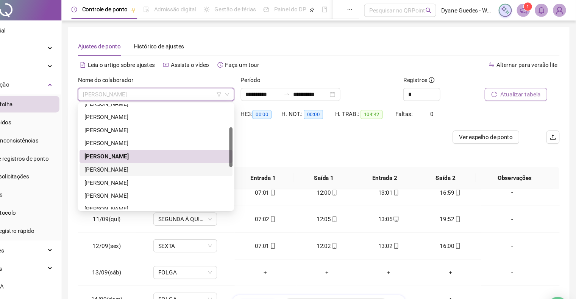
click at [188, 158] on div "[PERSON_NAME]" at bounding box center [189, 156] width 132 height 8
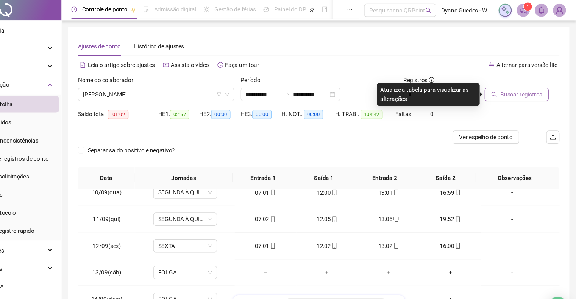
click at [538, 85] on span "Buscar registros" at bounding box center [525, 87] width 39 height 8
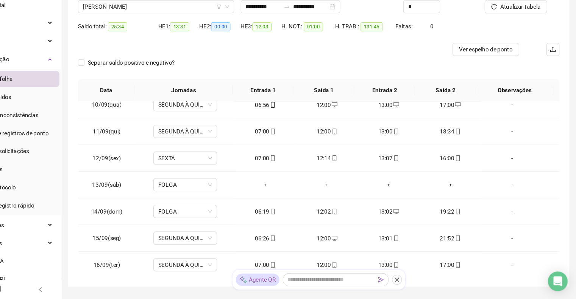
scroll to position [79, 0]
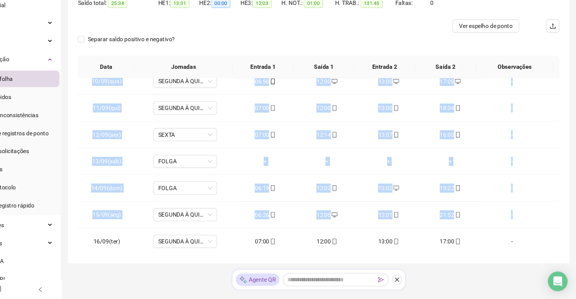
drag, startPoint x: 555, startPoint y: 209, endPoint x: 559, endPoint y: 147, distance: 61.9
click at [559, 147] on div "01/09(seg) SEGUNDA À QUINTA 07:02 12:02 13:00 17:02 [DATE](ter) SEGUNDA À QUINT…" at bounding box center [338, 176] width 443 height 162
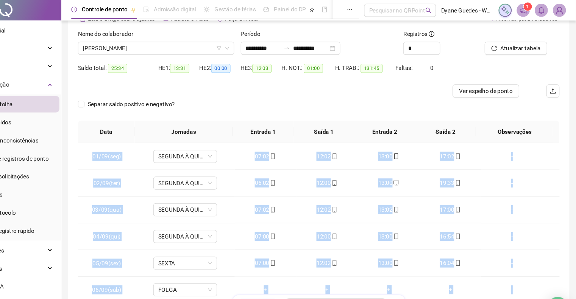
scroll to position [42, 0]
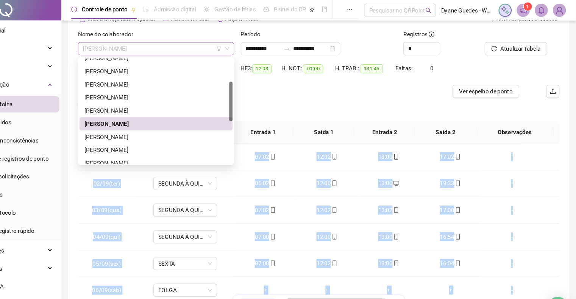
click at [207, 49] on span "[PERSON_NAME]" at bounding box center [189, 44] width 135 height 11
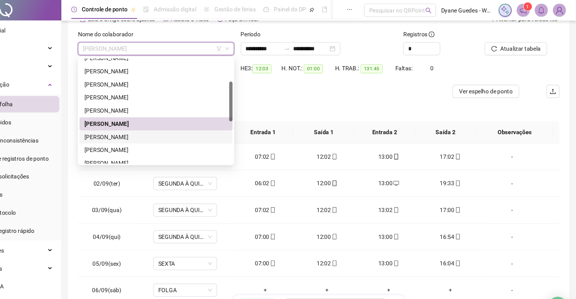
click at [166, 123] on div "[PERSON_NAME]" at bounding box center [189, 126] width 132 height 8
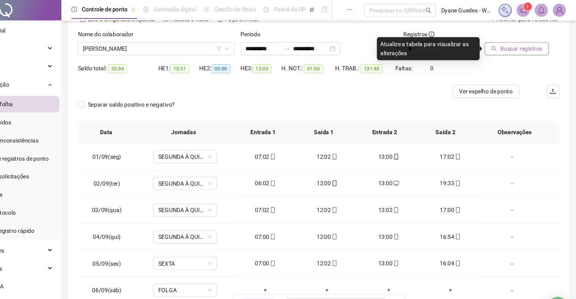
click at [528, 45] on span "Buscar registros" at bounding box center [525, 45] width 39 height 8
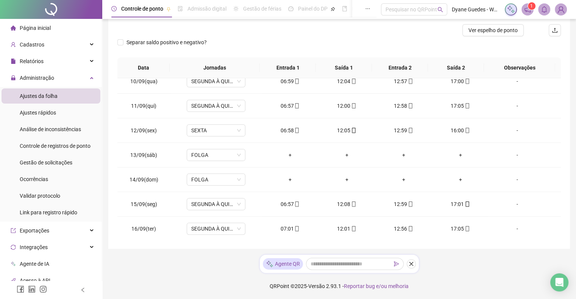
scroll to position [0, 0]
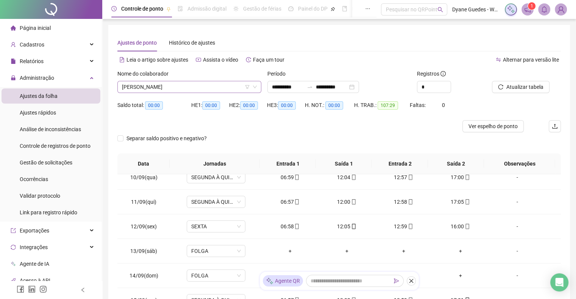
click at [176, 85] on span "[PERSON_NAME]" at bounding box center [189, 86] width 135 height 11
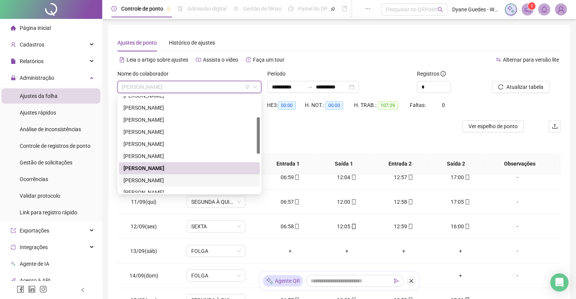
click at [164, 181] on div "[PERSON_NAME]" at bounding box center [189, 180] width 132 height 8
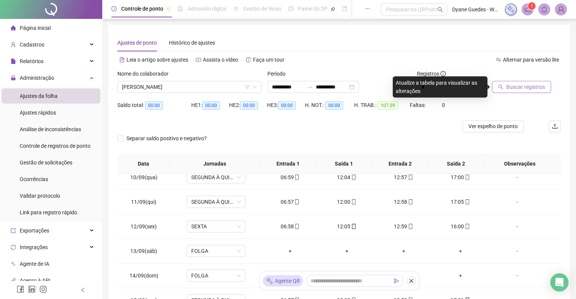
click at [520, 86] on span "Buscar registros" at bounding box center [525, 87] width 39 height 8
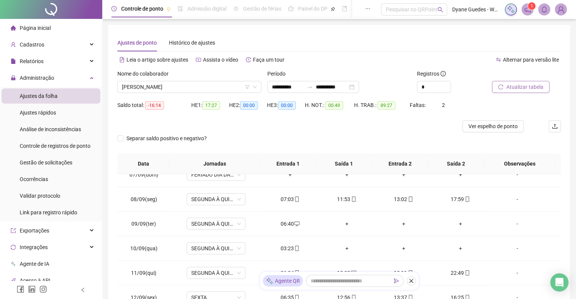
scroll to position [155, 0]
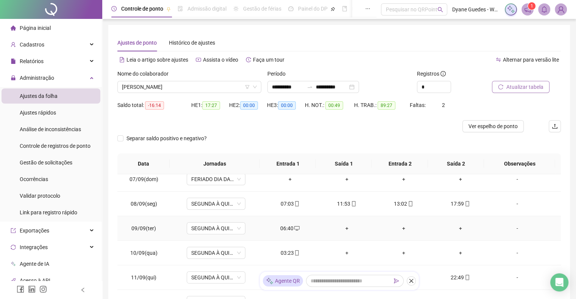
click at [342, 231] on div "+" at bounding box center [346, 228] width 45 height 8
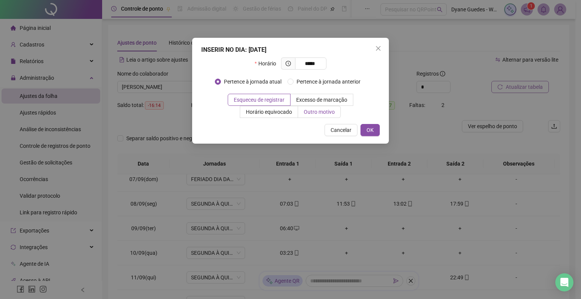
type input "*****"
click at [327, 117] on label "Outro motivo" at bounding box center [319, 112] width 43 height 12
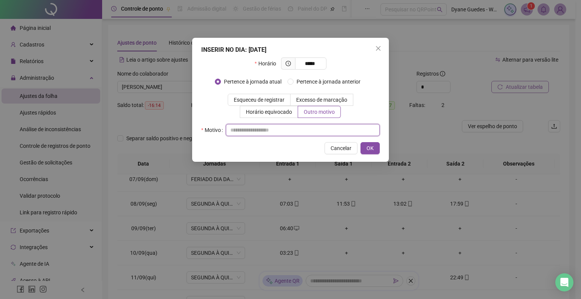
click at [300, 125] on input "text" at bounding box center [303, 130] width 154 height 12
click at [372, 150] on span "OK" at bounding box center [370, 148] width 7 height 8
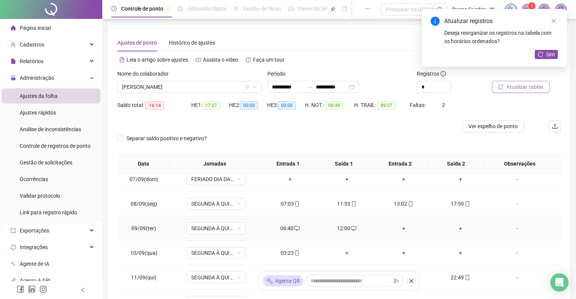
click at [401, 230] on div "+" at bounding box center [403, 228] width 45 height 8
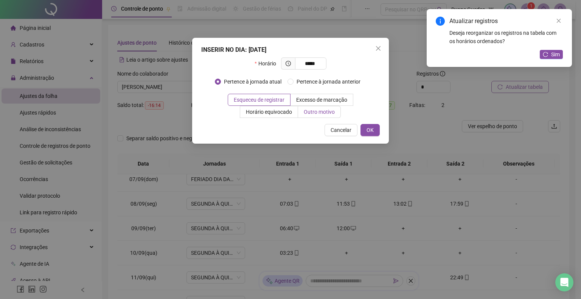
type input "*****"
click at [333, 109] on span "Outro motivo" at bounding box center [319, 112] width 31 height 6
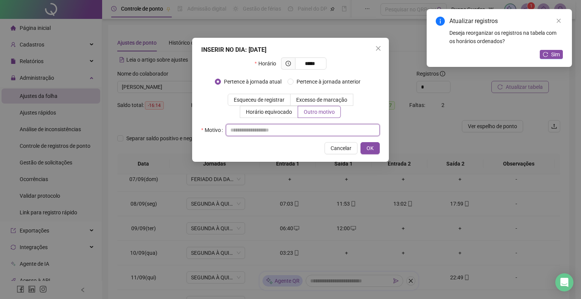
click at [302, 136] on input "text" at bounding box center [303, 130] width 154 height 12
click at [369, 148] on span "OK" at bounding box center [370, 148] width 7 height 8
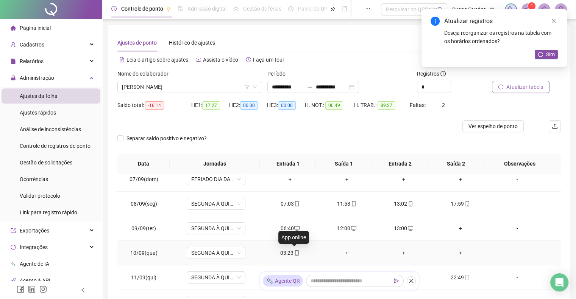
click at [293, 250] on span at bounding box center [296, 253] width 6 height 6
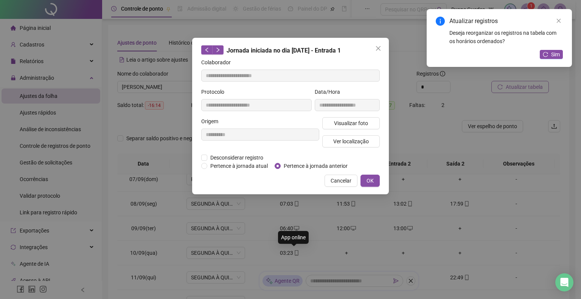
type input "**********"
click at [326, 165] on span "Pertence à jornada anterior" at bounding box center [316, 166] width 70 height 8
click at [370, 179] on span "OK" at bounding box center [370, 181] width 7 height 8
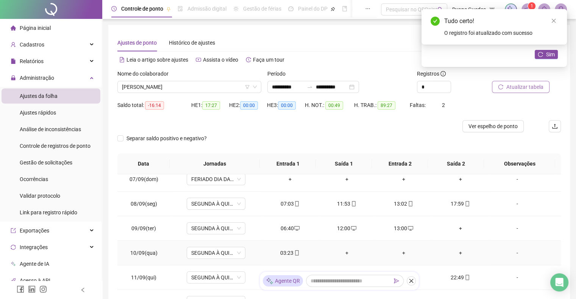
click at [515, 251] on div "-" at bounding box center [516, 253] width 45 height 8
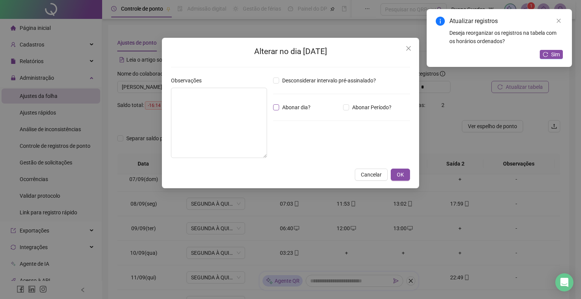
click at [300, 110] on span "Abonar dia?" at bounding box center [296, 107] width 34 height 8
click at [402, 174] on span "OK" at bounding box center [400, 175] width 7 height 8
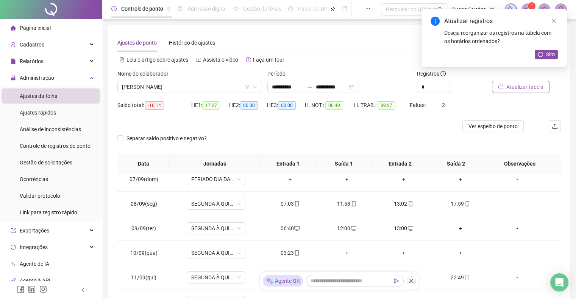
click at [550, 48] on div "Atualizar registros Deseja reorganizar os registros na tabela com os horários o…" at bounding box center [493, 38] width 145 height 58
click at [549, 54] on span "Sim" at bounding box center [550, 54] width 9 height 8
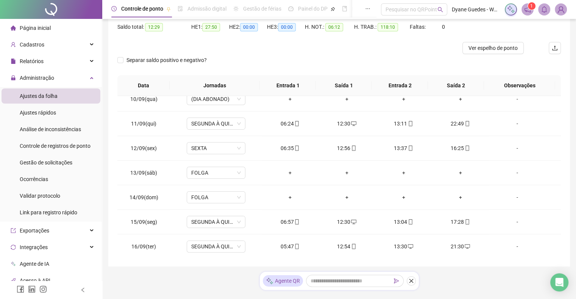
scroll to position [96, 0]
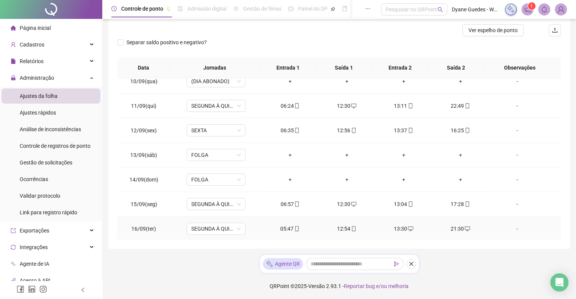
click at [399, 230] on div "13:30" at bounding box center [403, 229] width 45 height 8
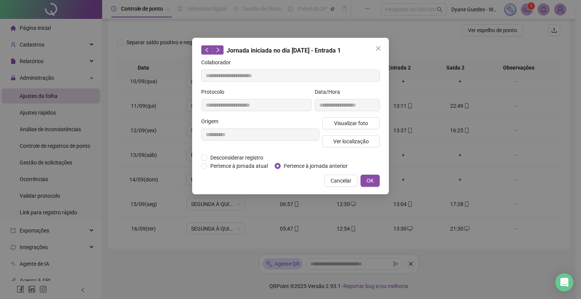
type input "**********"
click at [257, 157] on span "Desconsiderar registro" at bounding box center [236, 158] width 59 height 8
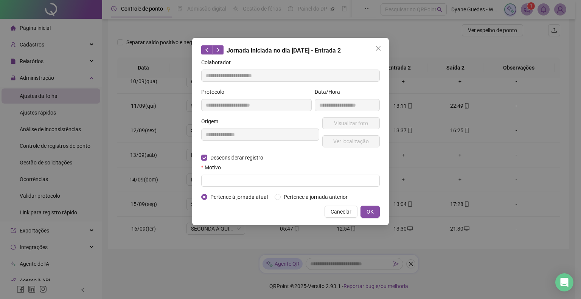
click at [257, 170] on div "Motivo" at bounding box center [290, 169] width 179 height 11
click at [257, 175] on input "text" at bounding box center [290, 181] width 179 height 12
click at [373, 209] on span "OK" at bounding box center [370, 212] width 7 height 8
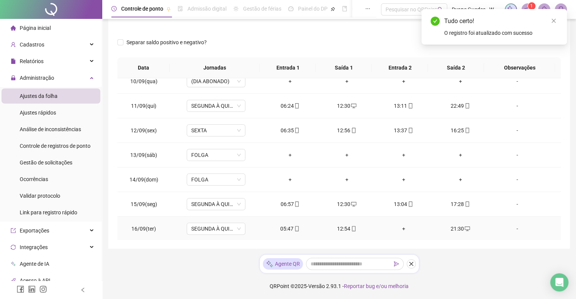
click at [400, 228] on div "+" at bounding box center [403, 229] width 45 height 8
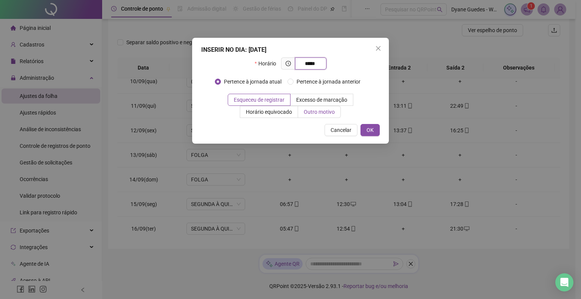
type input "*****"
click at [323, 112] on span "Outro motivo" at bounding box center [319, 112] width 31 height 6
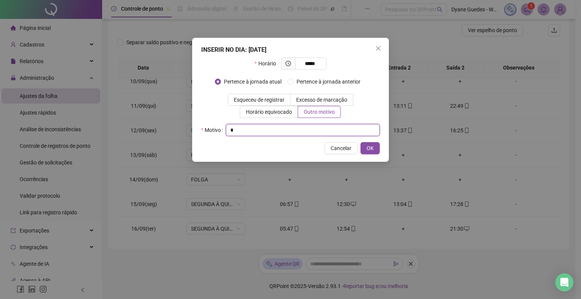
click at [277, 126] on input "text" at bounding box center [303, 130] width 154 height 12
click at [368, 149] on span "OK" at bounding box center [370, 148] width 7 height 8
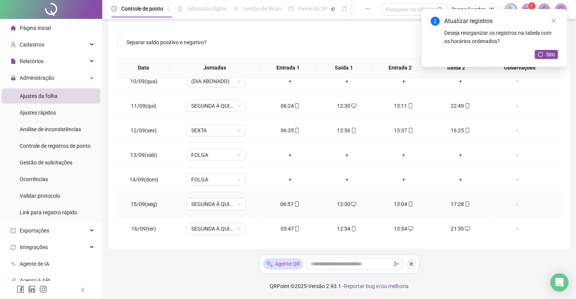
click at [343, 204] on div "12:30" at bounding box center [346, 204] width 45 height 8
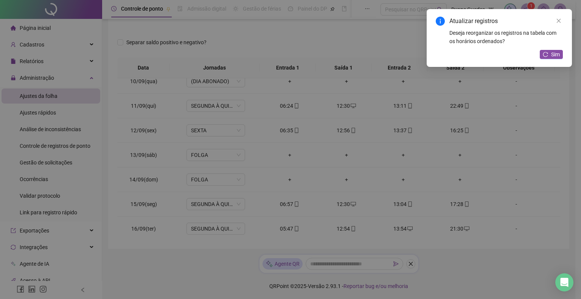
type input "**********"
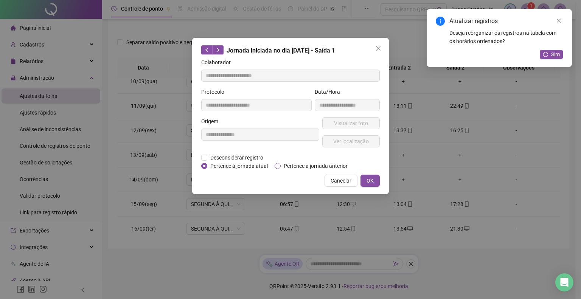
click at [292, 162] on span "Pertence à jornada anterior" at bounding box center [316, 166] width 70 height 8
click at [369, 183] on span "OK" at bounding box center [370, 181] width 7 height 8
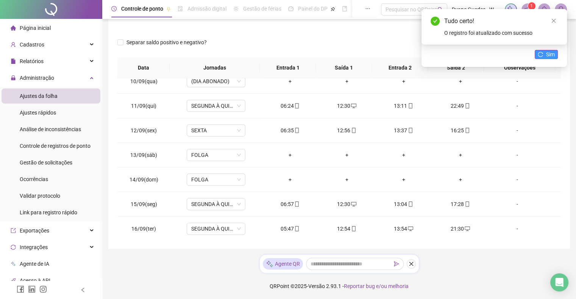
click at [541, 53] on icon "reload" at bounding box center [539, 54] width 5 height 5
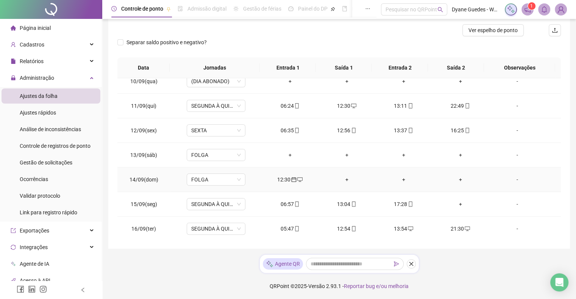
click at [290, 182] on td "12:30" at bounding box center [290, 180] width 57 height 25
click at [291, 178] on icon "calendar" at bounding box center [293, 179] width 5 height 5
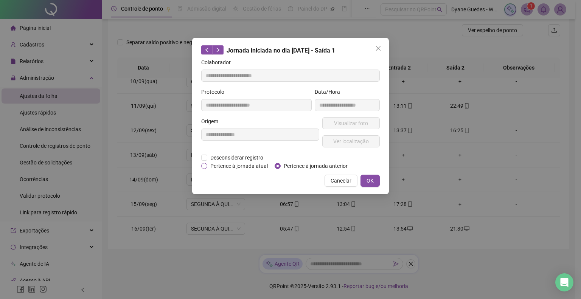
click at [257, 168] on span "Pertence à jornada atual" at bounding box center [239, 166] width 64 height 8
click at [256, 160] on span "Desconsiderar registro" at bounding box center [236, 158] width 59 height 8
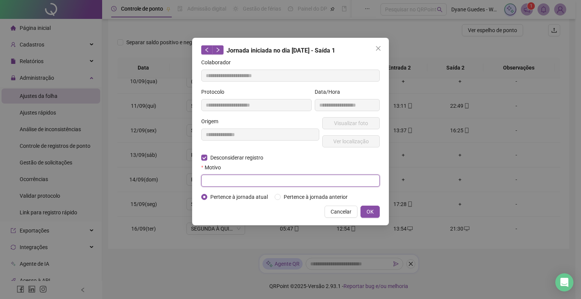
click at [256, 178] on input "text" at bounding box center [290, 181] width 179 height 12
click at [363, 213] on button "OK" at bounding box center [370, 212] width 19 height 12
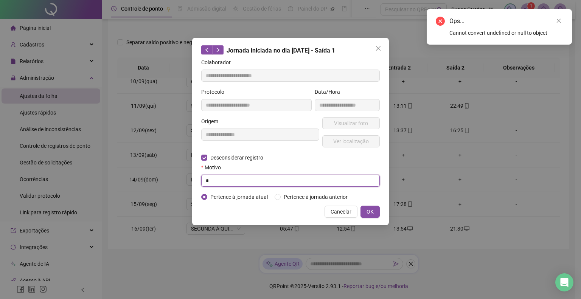
click at [297, 180] on input "text" at bounding box center [290, 181] width 179 height 12
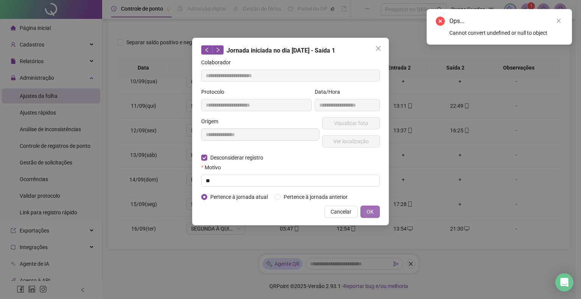
click at [372, 213] on span "OK" at bounding box center [370, 212] width 7 height 8
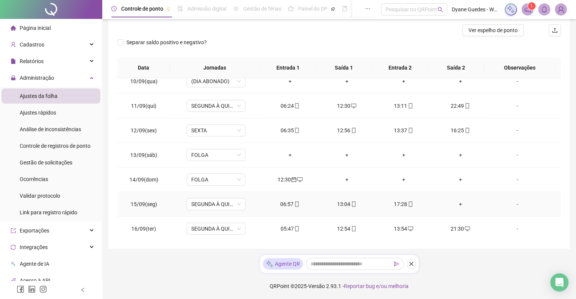
drag, startPoint x: 462, startPoint y: 199, endPoint x: 457, endPoint y: 202, distance: 5.8
click at [457, 202] on div "+" at bounding box center [460, 204] width 45 height 8
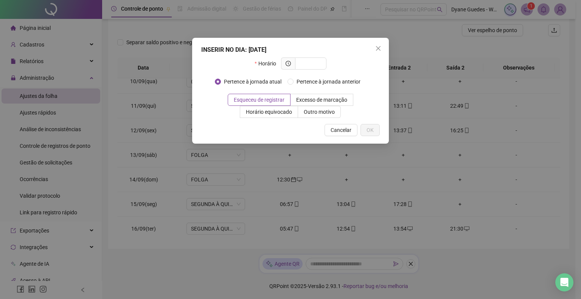
click at [457, 202] on div "INSERIR NO DIA : [DATE] Horário Pertence à jornada atual Pertence à jornada ant…" at bounding box center [290, 149] width 581 height 299
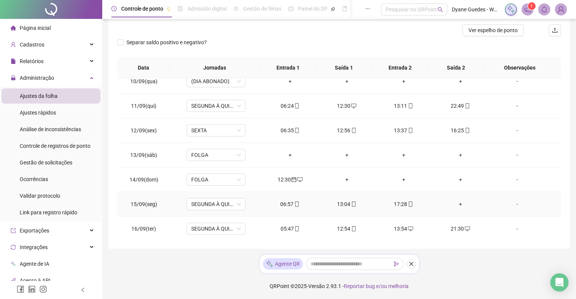
click at [457, 202] on div "+" at bounding box center [460, 204] width 45 height 8
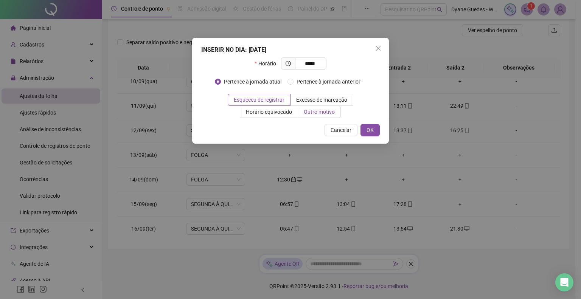
type input "*****"
click at [309, 110] on span "Outro motivo" at bounding box center [319, 112] width 31 height 6
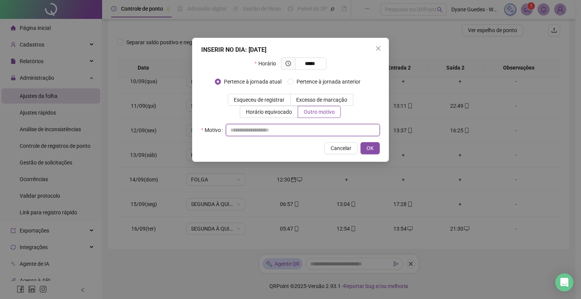
click at [265, 130] on input "text" at bounding box center [303, 130] width 154 height 12
click at [371, 147] on span "OK" at bounding box center [370, 148] width 7 height 8
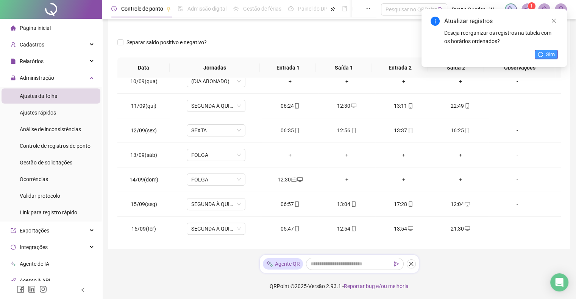
click at [539, 51] on button "Sim" at bounding box center [545, 54] width 23 height 9
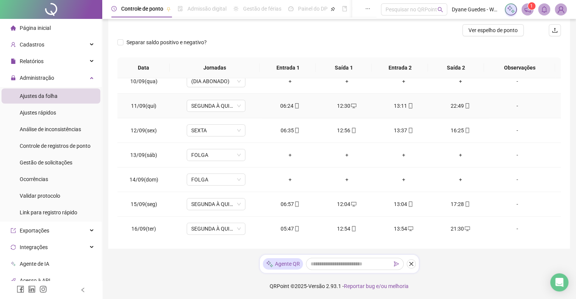
click at [344, 106] on div "12:30" at bounding box center [346, 106] width 45 height 8
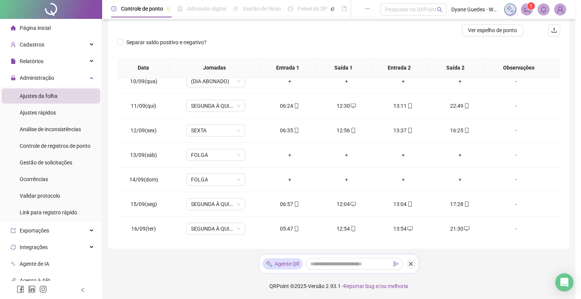
type input "**********"
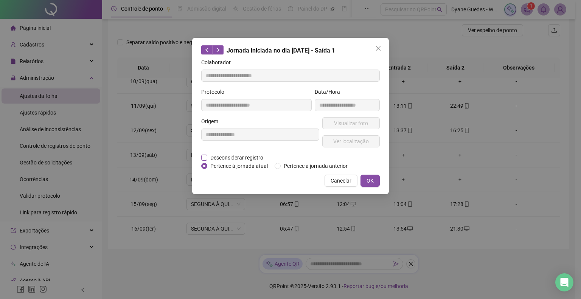
click at [247, 158] on span "Desconsiderar registro" at bounding box center [236, 158] width 59 height 8
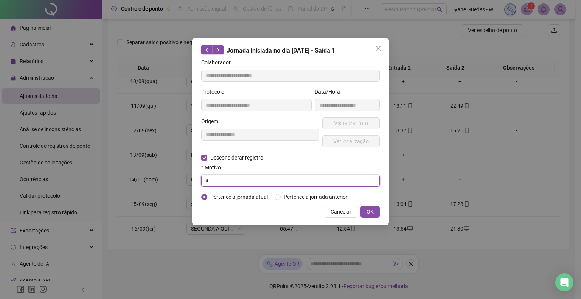
click at [246, 175] on input "text" at bounding box center [290, 181] width 179 height 12
click at [368, 212] on span "OK" at bounding box center [370, 212] width 7 height 8
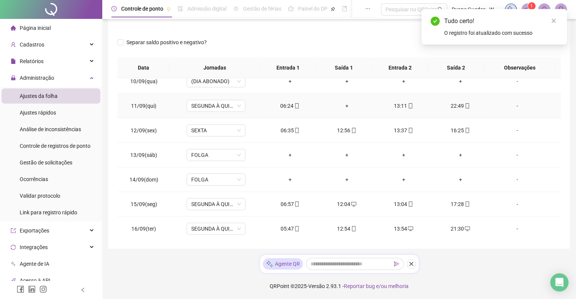
click at [343, 107] on div "+" at bounding box center [346, 106] width 45 height 8
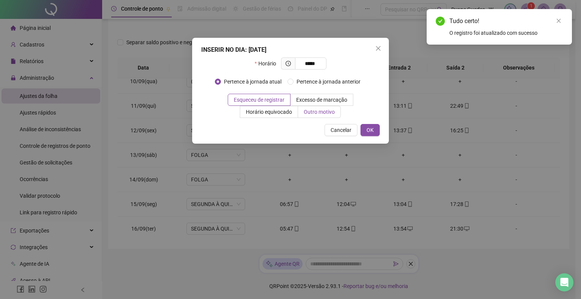
type input "*****"
click at [307, 115] on span "Outro motivo" at bounding box center [319, 112] width 31 height 6
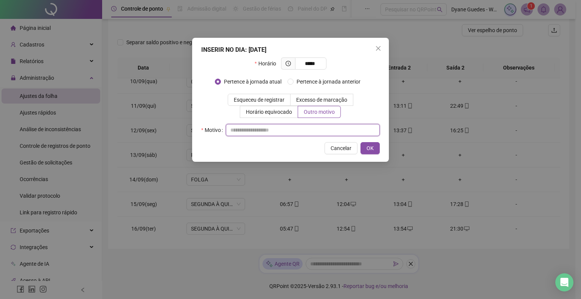
click at [271, 126] on input "text" at bounding box center [303, 130] width 154 height 12
click at [368, 149] on span "OK" at bounding box center [370, 148] width 7 height 8
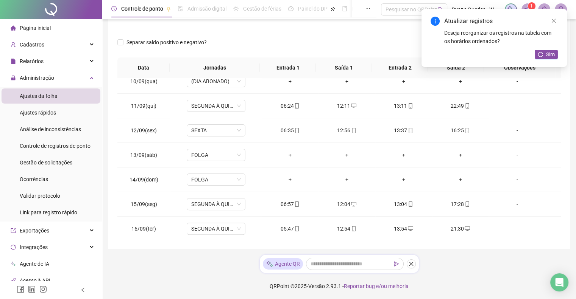
click at [283, 30] on div at bounding box center [283, 30] width 332 height 12
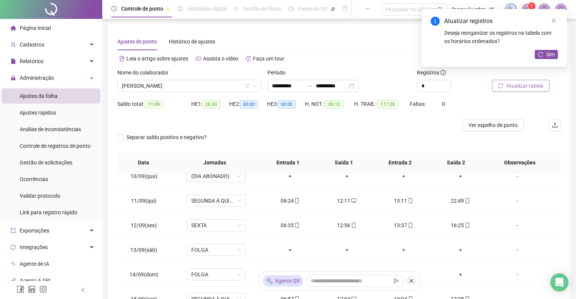
scroll to position [0, 0]
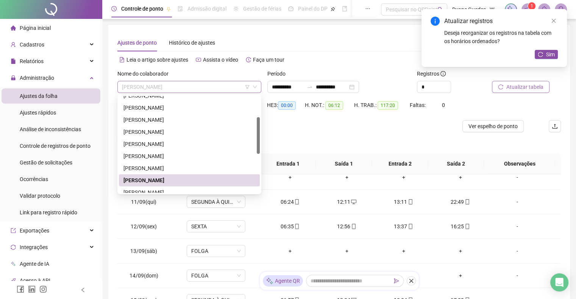
click at [140, 87] on span "[PERSON_NAME]" at bounding box center [189, 86] width 135 height 11
click at [160, 193] on div "[PERSON_NAME]" at bounding box center [189, 192] width 132 height 8
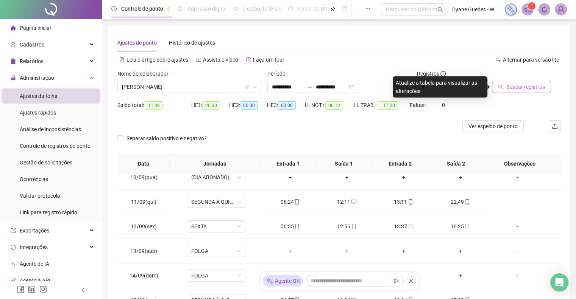
click at [506, 88] on span "Buscar registros" at bounding box center [525, 87] width 39 height 8
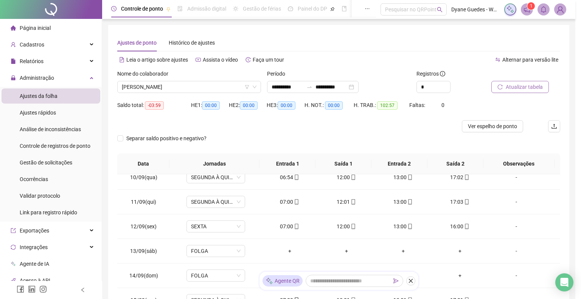
click at [506, 88] on div "Buscando registros Os registros de ponto estão sendo buscados... OK" at bounding box center [290, 149] width 581 height 299
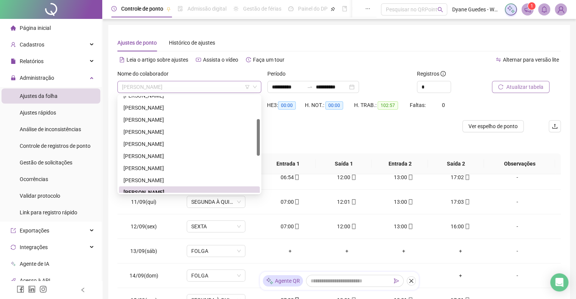
scroll to position [61, 0]
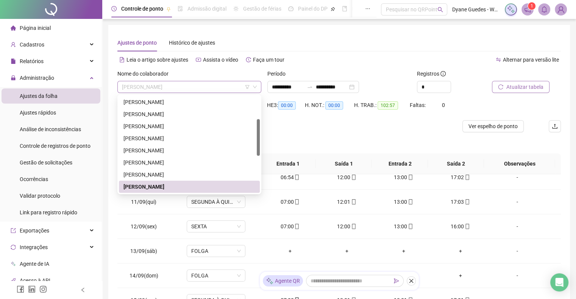
click at [202, 90] on span "[PERSON_NAME]" at bounding box center [189, 86] width 135 height 11
click at [259, 189] on div at bounding box center [258, 144] width 3 height 97
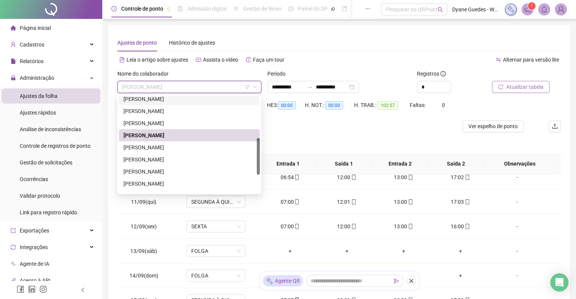
scroll to position [112, 0]
drag, startPoint x: 258, startPoint y: 142, endPoint x: 257, endPoint y: 161, distance: 19.7
click at [257, 161] on div at bounding box center [258, 157] width 3 height 37
click at [188, 149] on div "[PERSON_NAME]" at bounding box center [189, 147] width 132 height 8
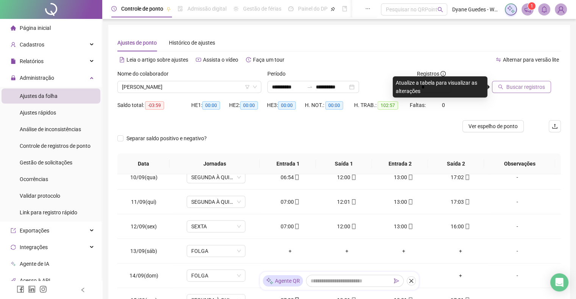
click at [544, 86] on button "Buscar registros" at bounding box center [521, 87] width 59 height 12
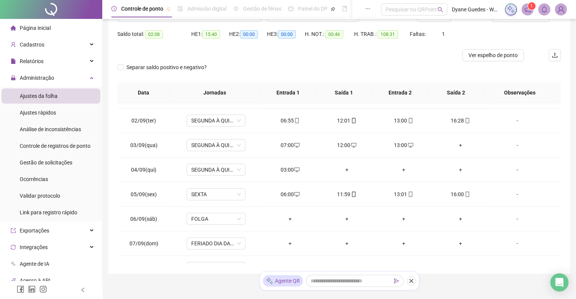
scroll to position [16, 0]
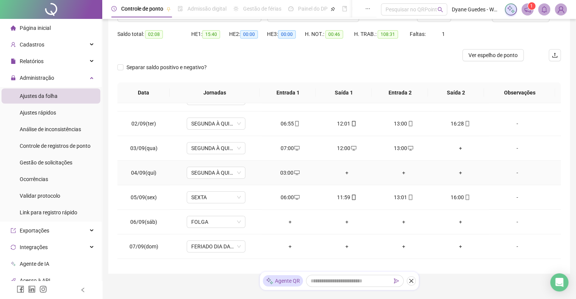
click at [290, 173] on div "03:00" at bounding box center [290, 173] width 45 height 8
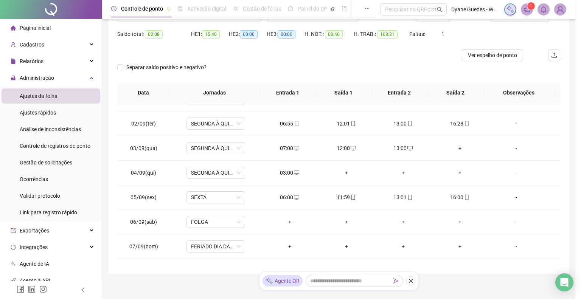
type input "**********"
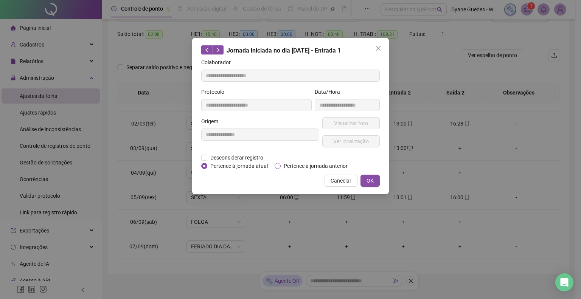
click at [298, 165] on span "Pertence à jornada anterior" at bounding box center [316, 166] width 70 height 8
click at [365, 178] on button "OK" at bounding box center [370, 181] width 19 height 12
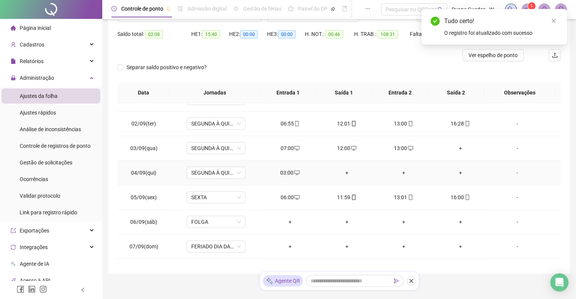
click at [513, 171] on div "-" at bounding box center [516, 173] width 45 height 8
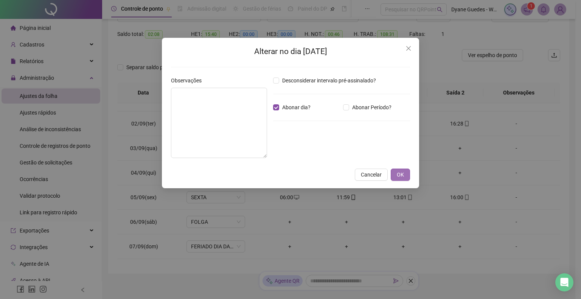
click at [400, 176] on span "OK" at bounding box center [400, 175] width 7 height 8
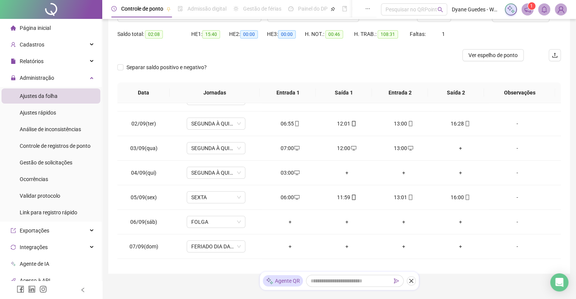
scroll to position [27, 0]
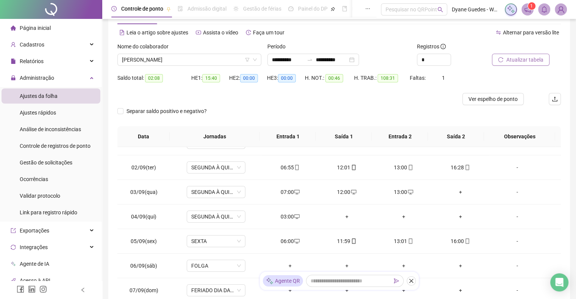
click at [520, 64] on button "Atualizar tabela" at bounding box center [521, 60] width 58 height 12
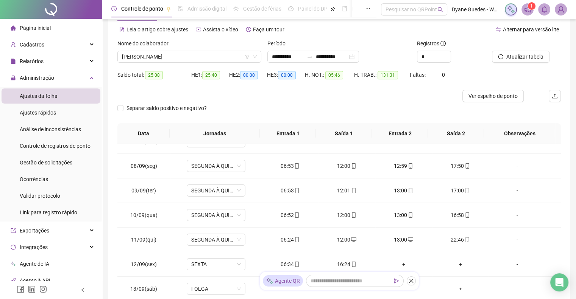
scroll to position [29, 0]
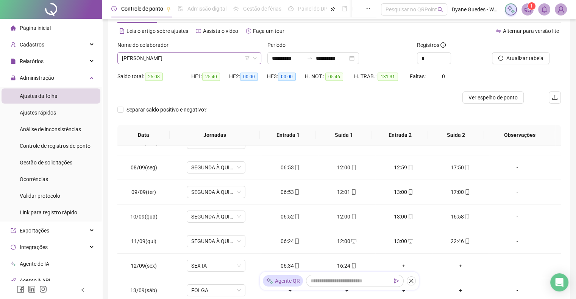
click at [180, 62] on span "[PERSON_NAME]" at bounding box center [189, 58] width 135 height 11
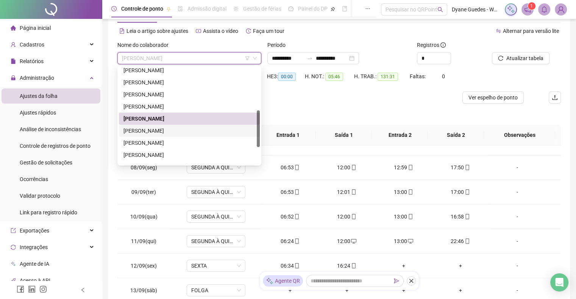
click at [168, 133] on div "[PERSON_NAME]" at bounding box center [189, 131] width 132 height 8
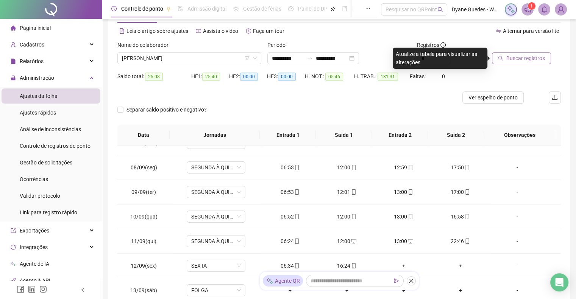
click at [536, 56] on span "Buscar registros" at bounding box center [525, 58] width 39 height 8
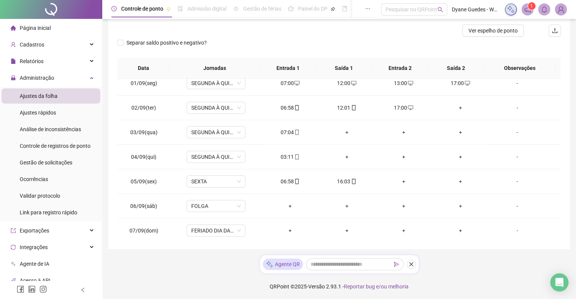
scroll to position [0, 0]
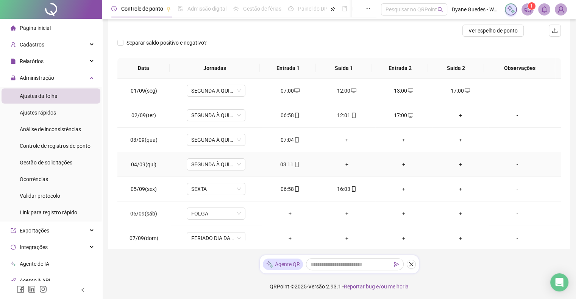
click at [287, 165] on div "03:11" at bounding box center [290, 164] width 45 height 8
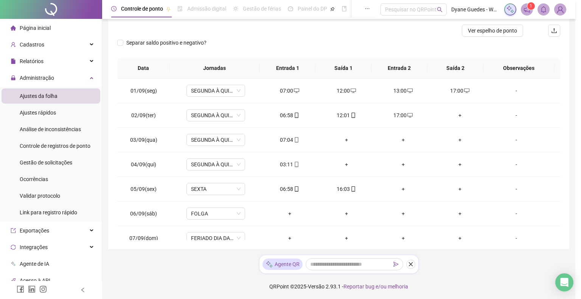
type input "**********"
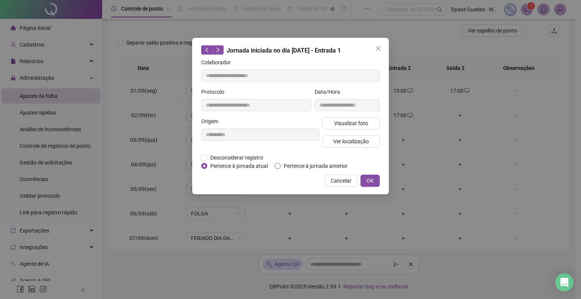
click at [295, 164] on span "Pertence à jornada anterior" at bounding box center [316, 166] width 70 height 8
click at [365, 178] on button "OK" at bounding box center [370, 181] width 19 height 12
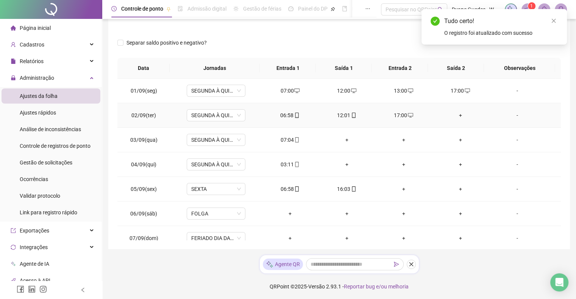
click at [457, 115] on div "+" at bounding box center [460, 115] width 45 height 8
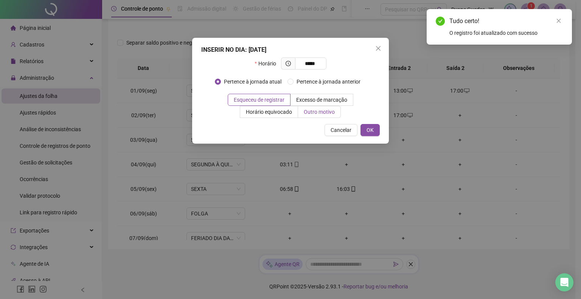
type input "*****"
click at [321, 113] on span "Outro motivo" at bounding box center [319, 112] width 31 height 6
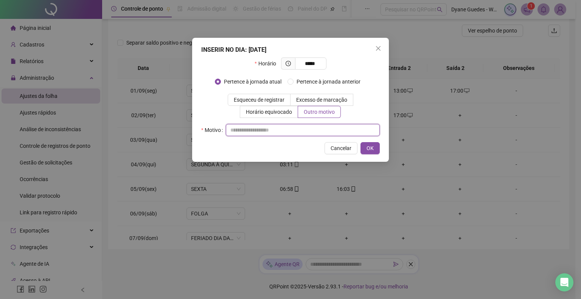
click at [269, 128] on input "text" at bounding box center [303, 130] width 154 height 12
click at [365, 150] on button "OK" at bounding box center [370, 148] width 19 height 12
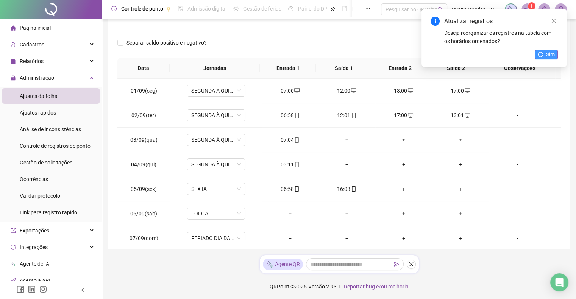
click at [536, 54] on button "Sim" at bounding box center [545, 54] width 23 height 9
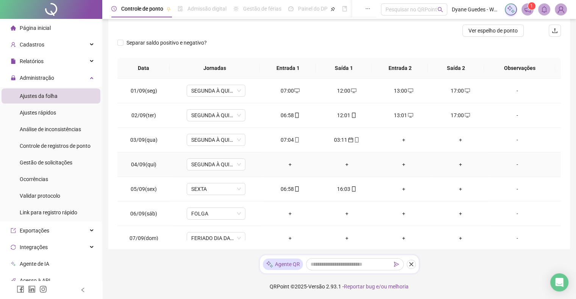
click at [511, 160] on div "-" at bounding box center [516, 164] width 45 height 8
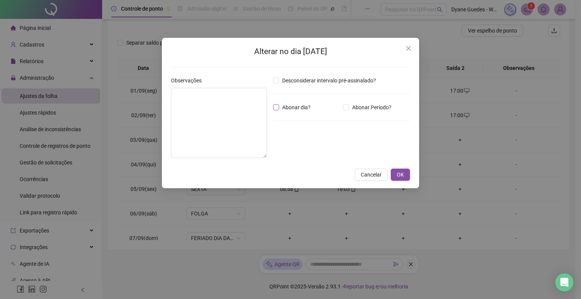
click at [301, 107] on span "Abonar dia?" at bounding box center [296, 107] width 34 height 8
click at [403, 175] on span "OK" at bounding box center [400, 175] width 7 height 8
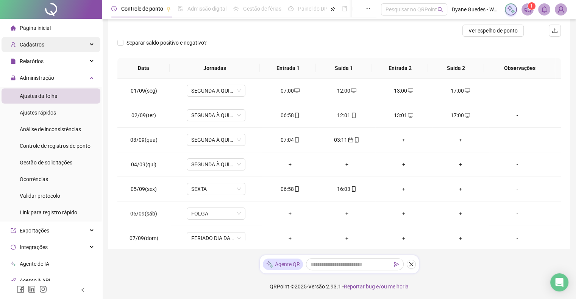
click at [55, 45] on div "Cadastros" at bounding box center [51, 44] width 99 height 15
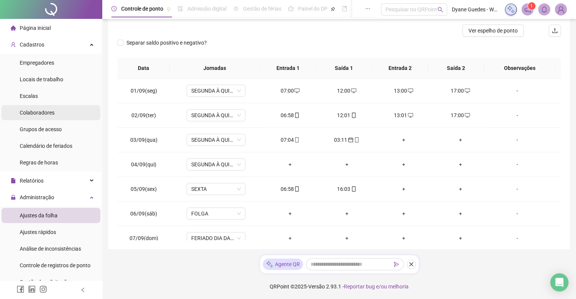
click at [42, 112] on span "Colaboradores" at bounding box center [37, 113] width 35 height 6
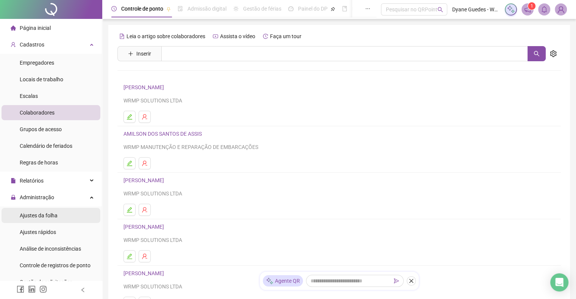
click at [37, 220] on div "Ajustes da folha" at bounding box center [39, 215] width 38 height 15
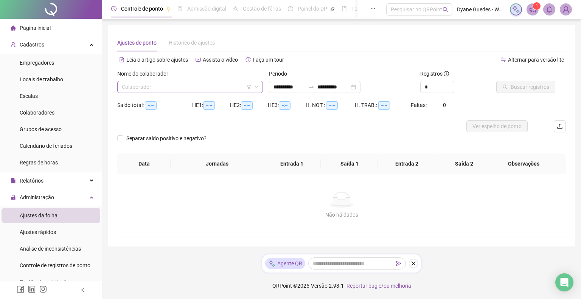
type input "**********"
click at [196, 84] on input "search" at bounding box center [187, 86] width 130 height 11
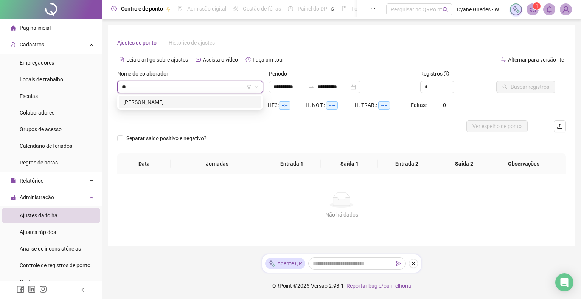
type input "***"
click at [209, 102] on div "[PERSON_NAME]" at bounding box center [190, 102] width 134 height 8
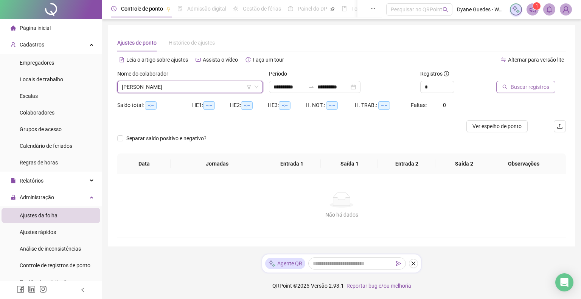
click at [527, 87] on span "Buscar registros" at bounding box center [530, 87] width 39 height 8
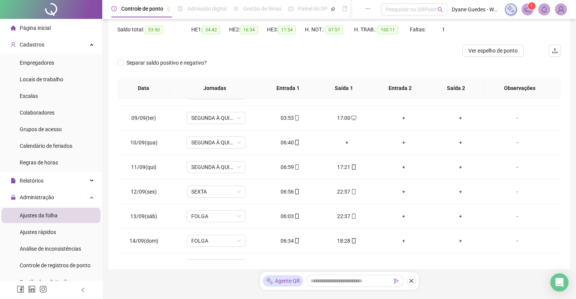
scroll to position [166, 0]
